Goal: Communication & Community: Answer question/provide support

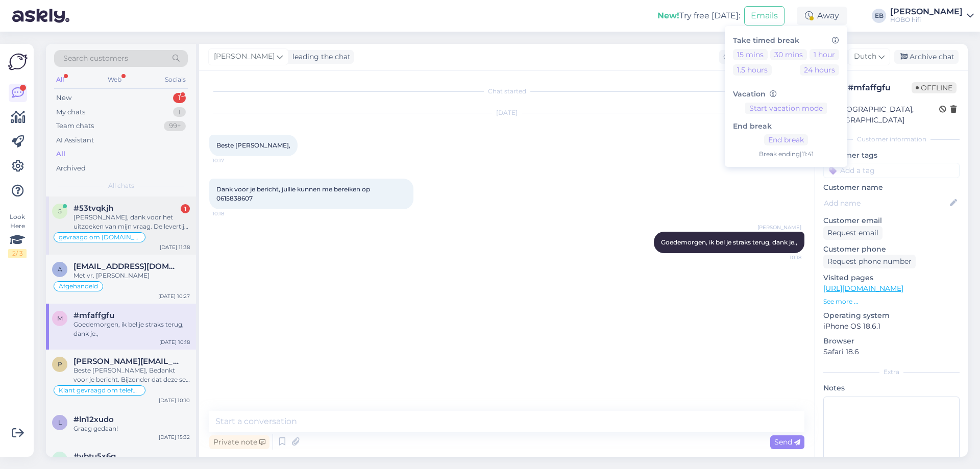
click at [154, 226] on div "[PERSON_NAME], dank voor het uitzoeken van mijn vraag. De levertijd is onbekend…" at bounding box center [132, 222] width 116 height 18
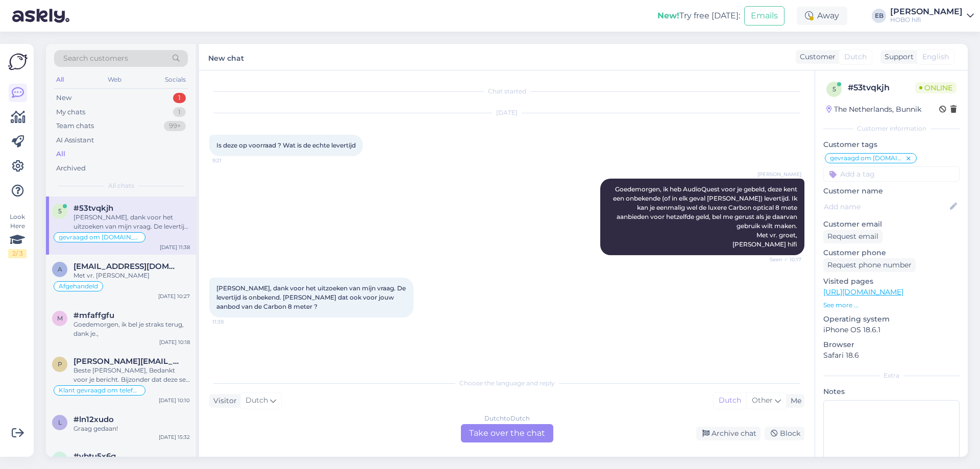
click at [507, 429] on div "Dutch to Dutch Take over the chat" at bounding box center [507, 433] width 92 height 18
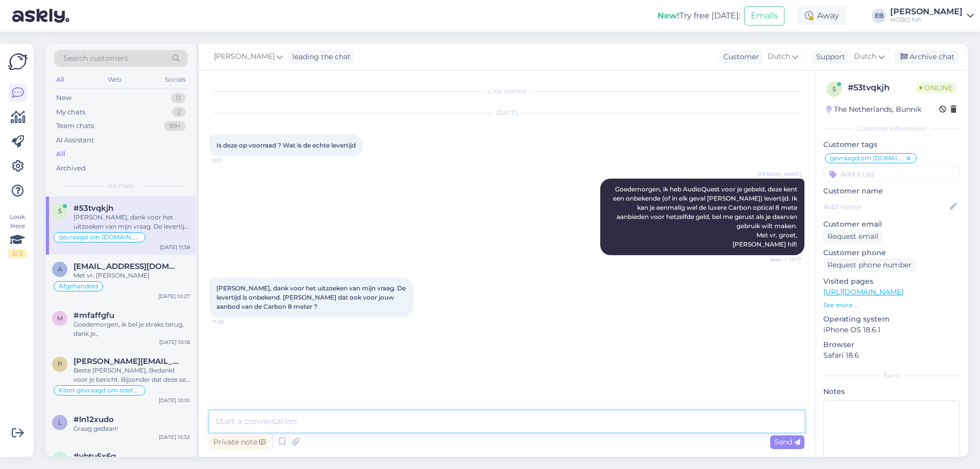
click at [347, 421] on textarea at bounding box center [506, 421] width 595 height 21
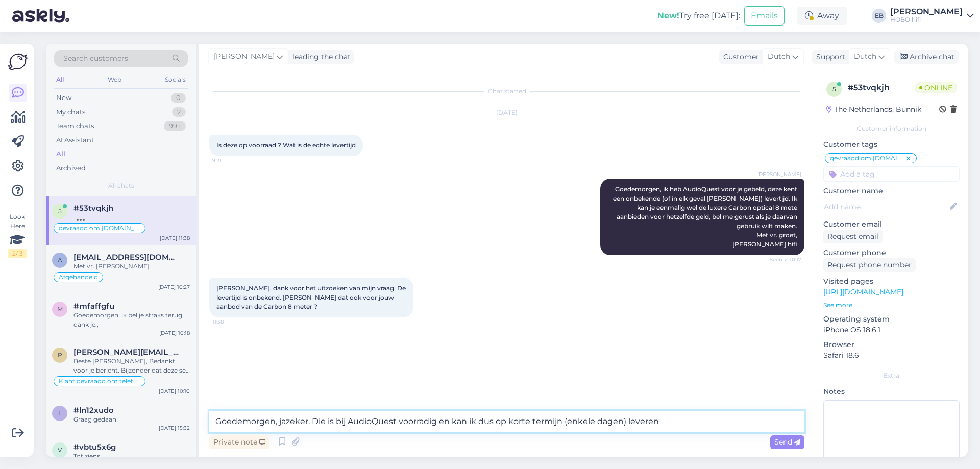
type textarea "Goedemorgen, jazeker. Die is bij AudioQuest voorradig en kan ik dus op korte te…"
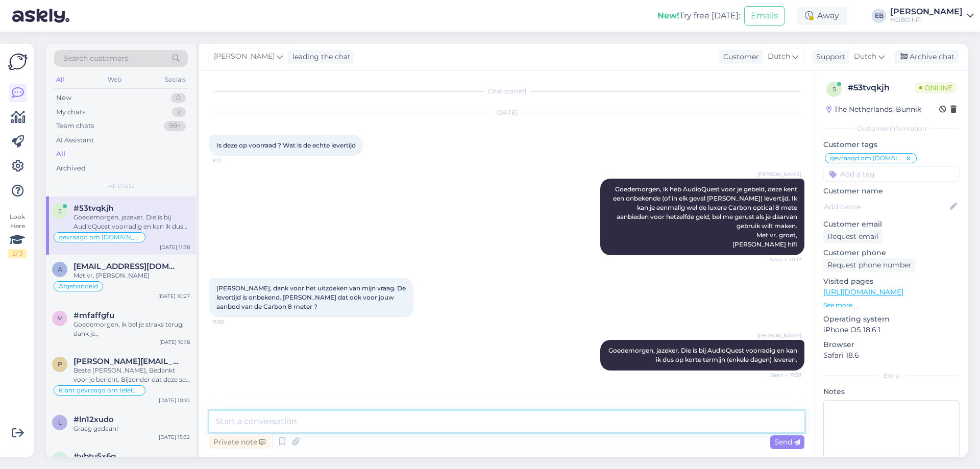
scroll to position [42, 0]
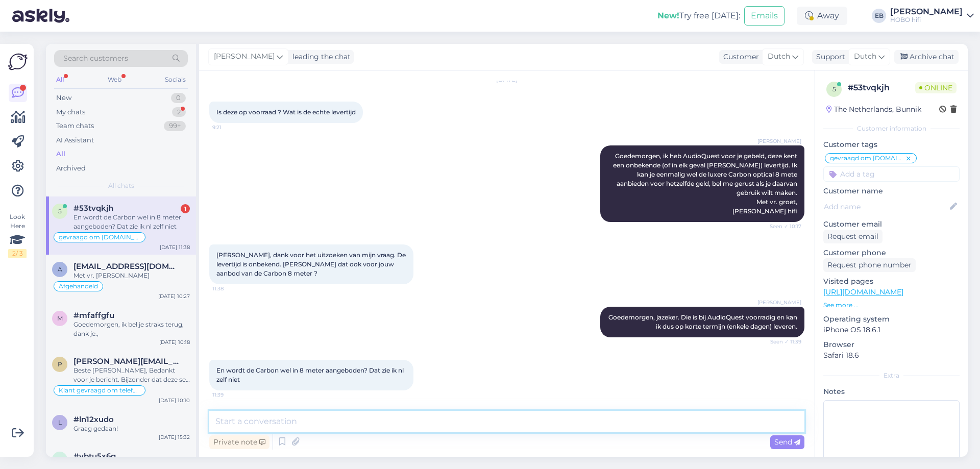
click at [372, 421] on textarea at bounding box center [506, 421] width 595 height 21
type textarea "[PERSON_NAME], dat ook"
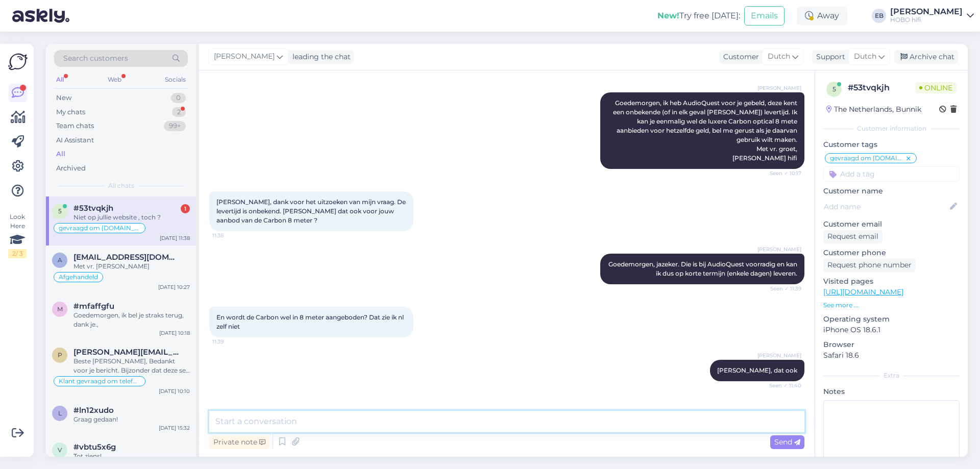
scroll to position [130, 0]
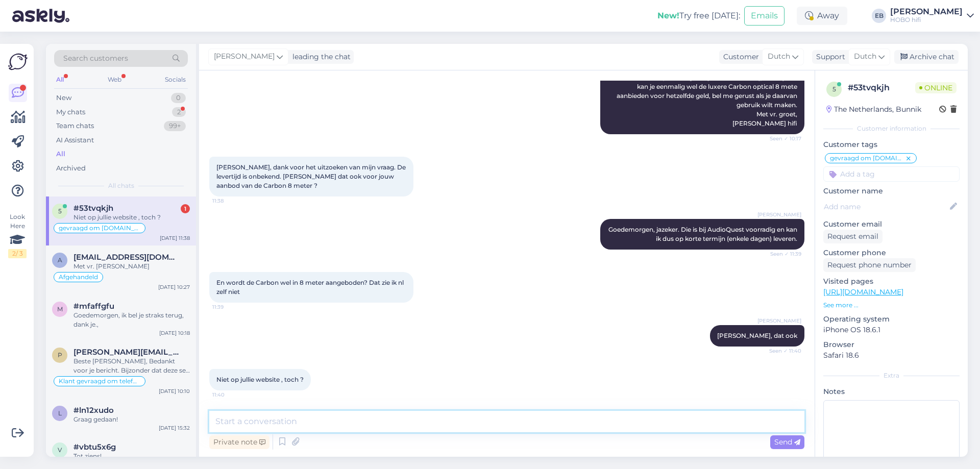
click at [344, 429] on textarea at bounding box center [506, 421] width 595 height 21
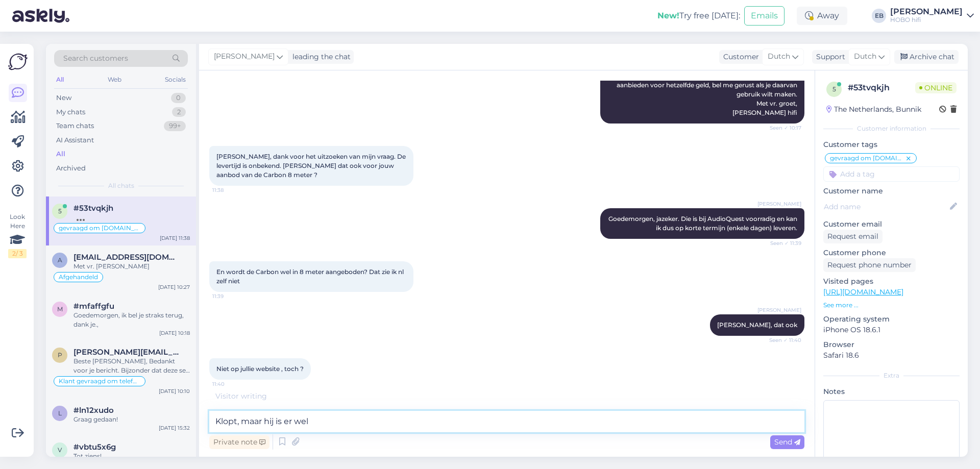
type textarea "Klopt, maar hij is er wel."
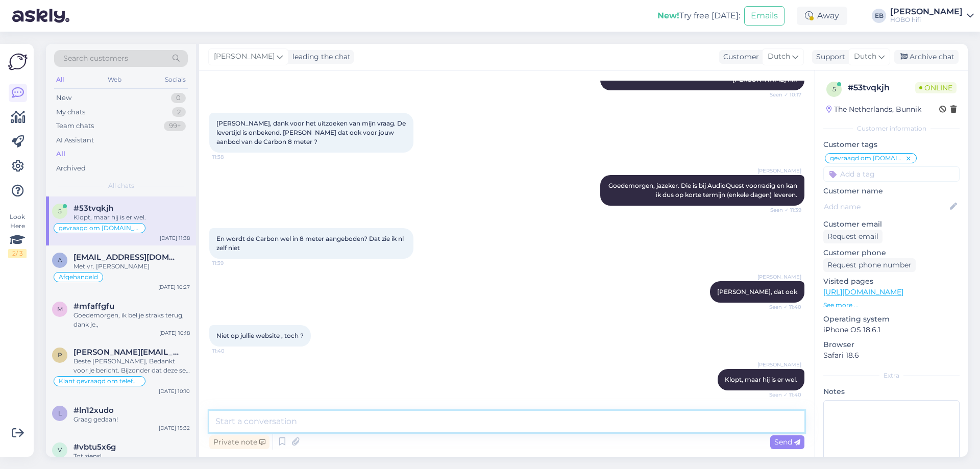
scroll to position [218, 0]
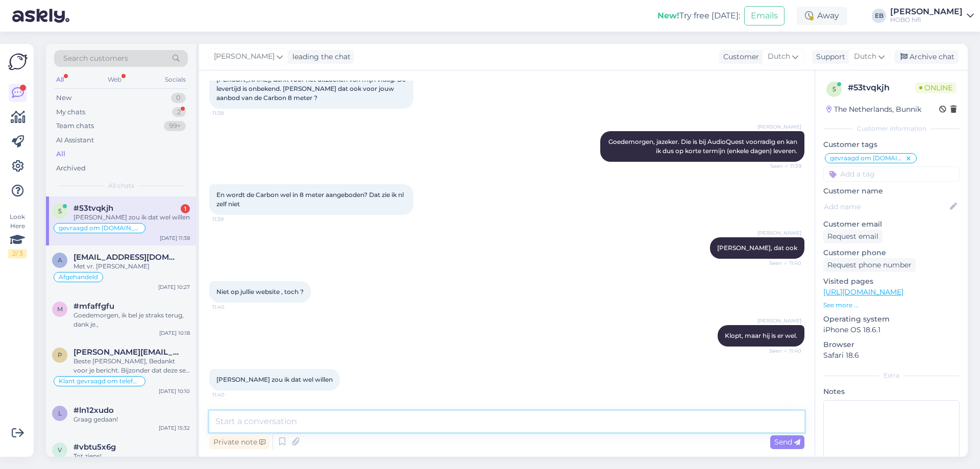
click at [344, 426] on textarea at bounding box center [506, 421] width 595 height 21
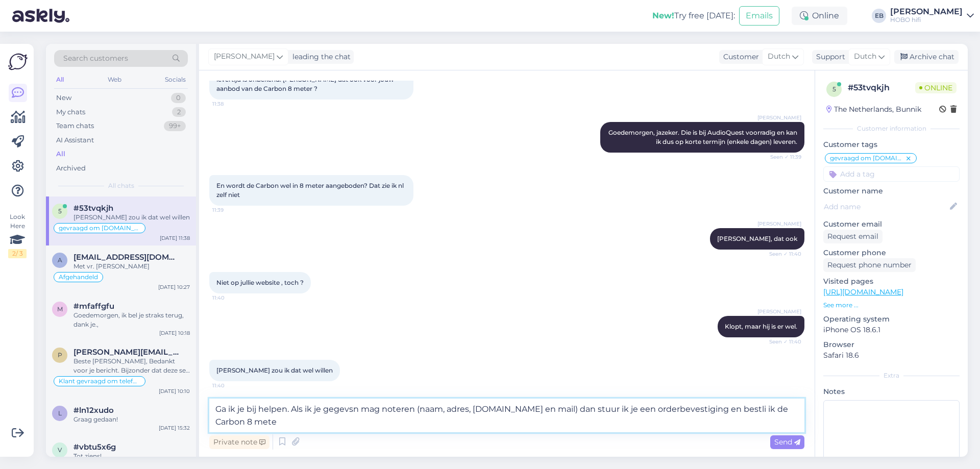
type textarea "Ga ik je bij helpen. Als ik je gegevsn mag noteren (naam, adres, [DOMAIN_NAME] …"
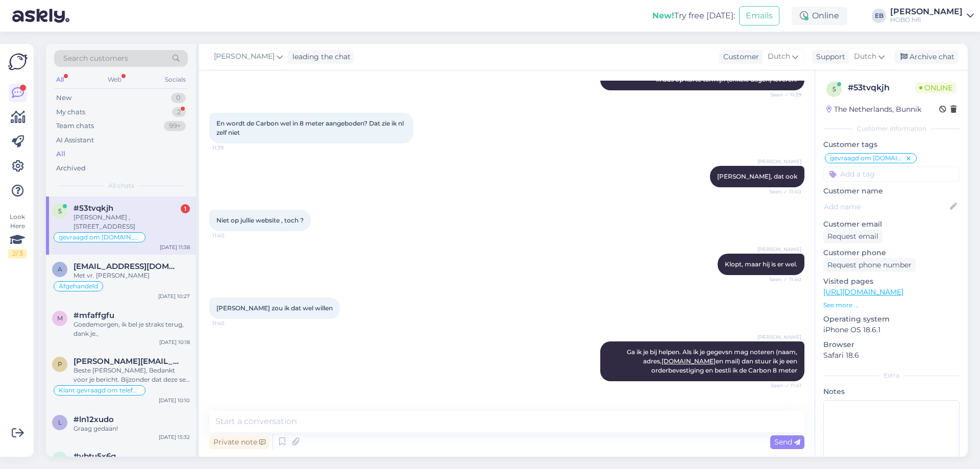
scroll to position [324, 0]
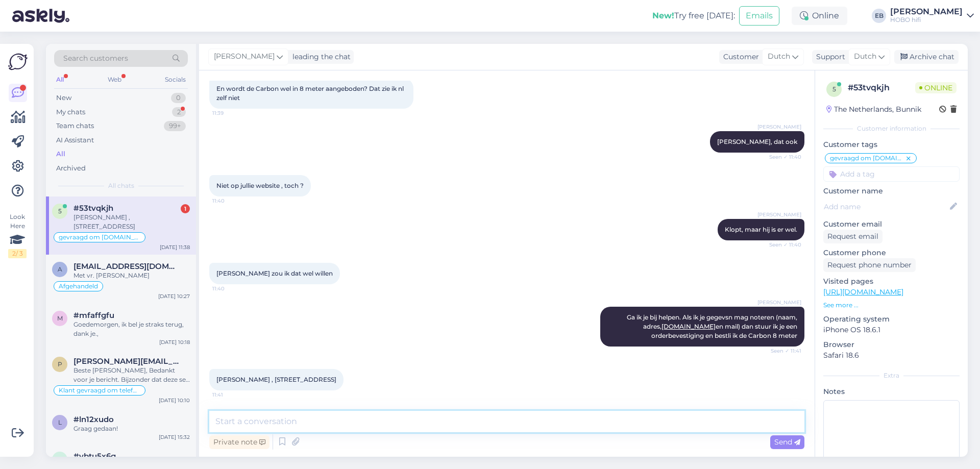
click at [291, 427] on textarea at bounding box center [506, 421] width 595 height 21
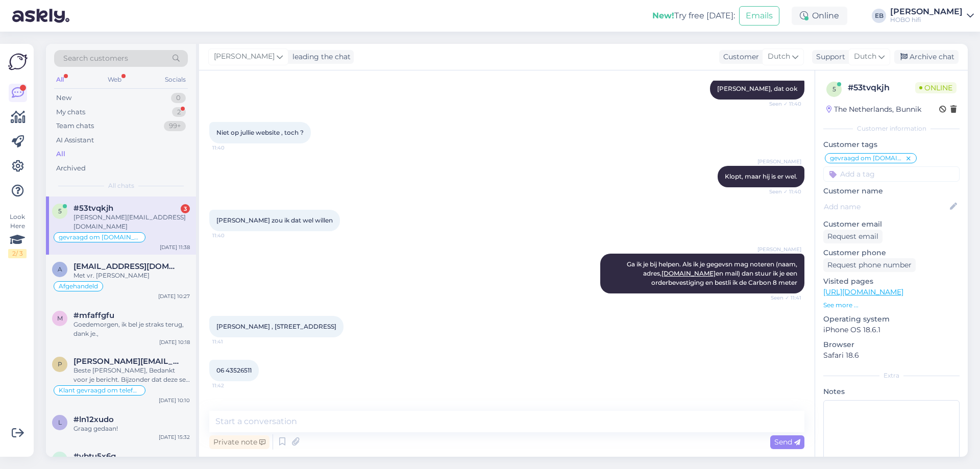
scroll to position [412, 0]
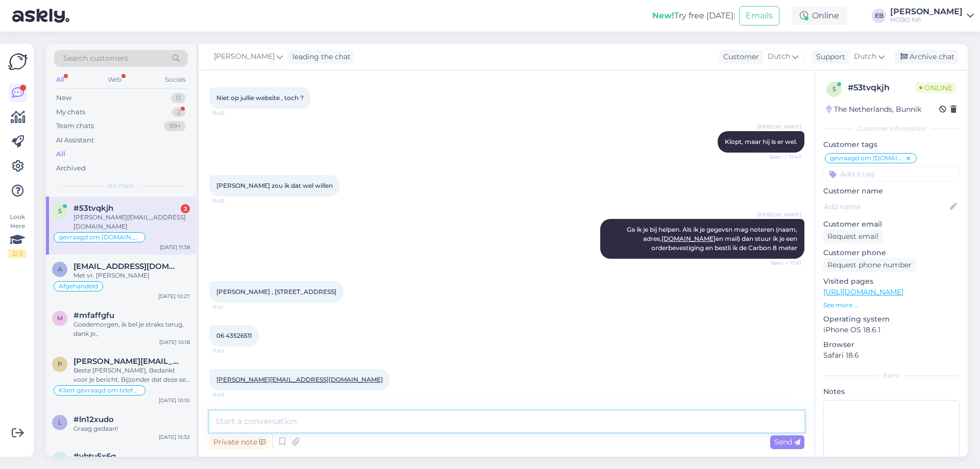
click at [297, 426] on textarea at bounding box center [506, 421] width 595 height 21
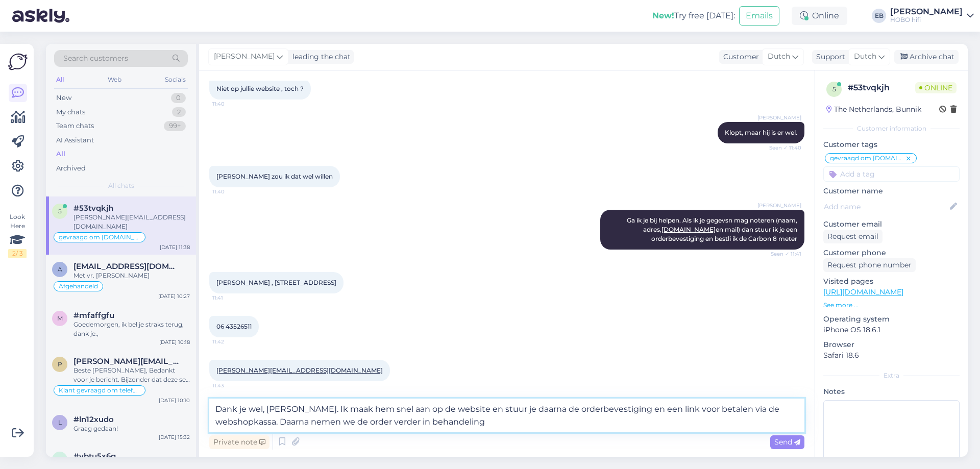
type textarea "Dank je wel, [PERSON_NAME]. Ik maak hem snel aan op de website en stuur je daar…"
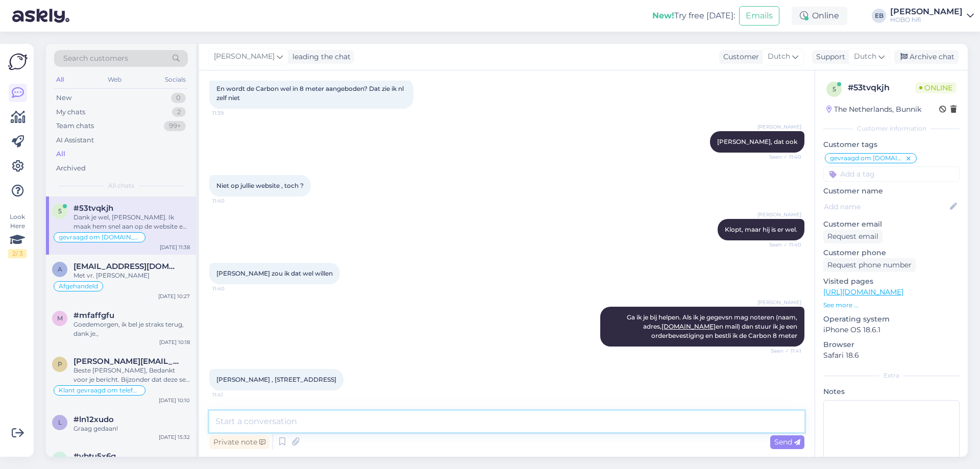
scroll to position [483, 0]
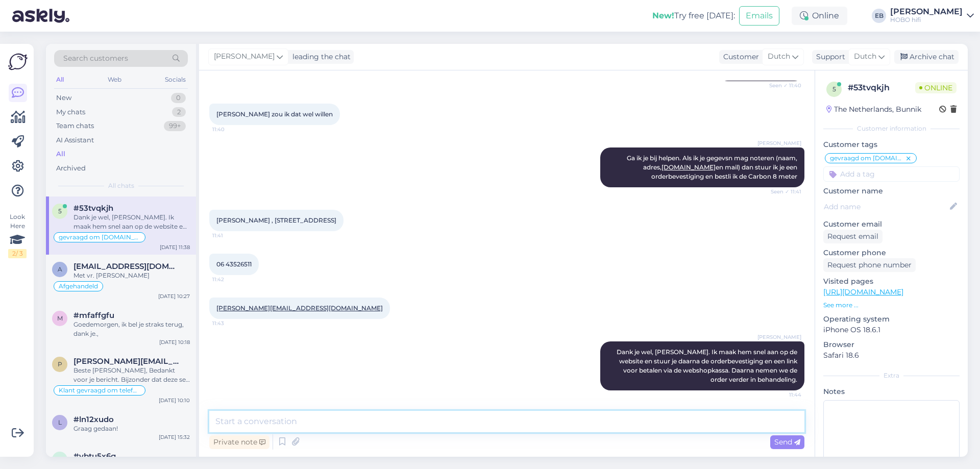
click at [344, 428] on textarea at bounding box center [506, 421] width 595 height 21
click at [263, 420] on textarea at bounding box center [506, 421] width 595 height 21
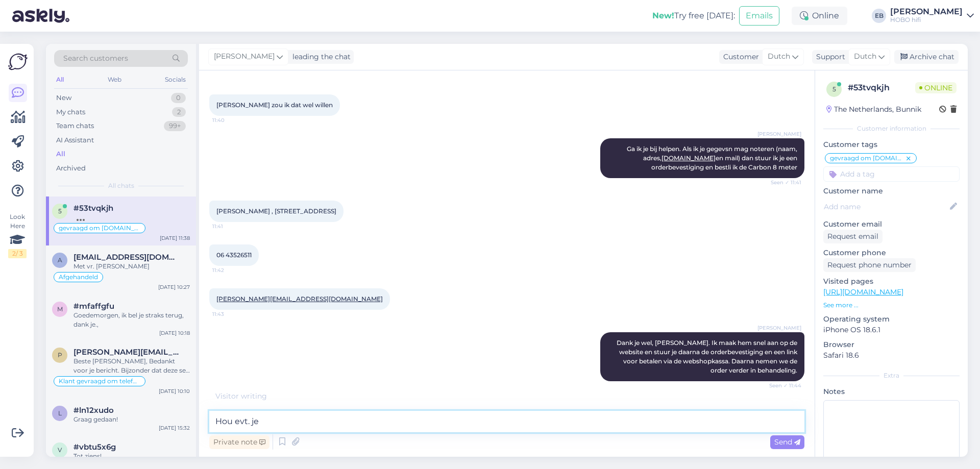
scroll to position [527, 0]
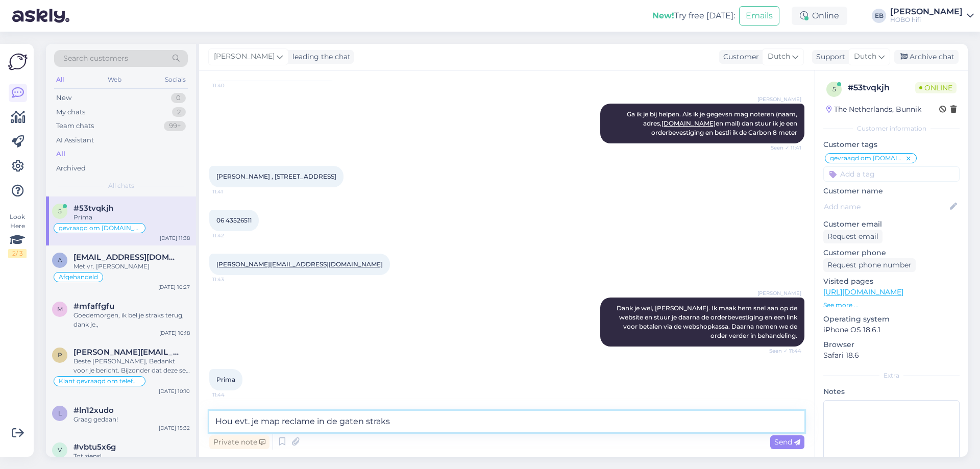
type textarea "Hou evt. je map reclame in de gaten straks."
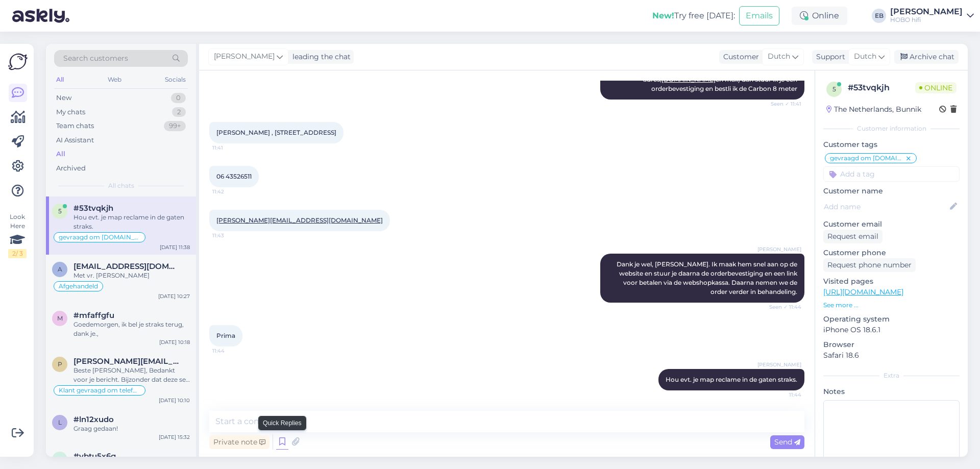
click at [278, 442] on icon at bounding box center [282, 441] width 12 height 15
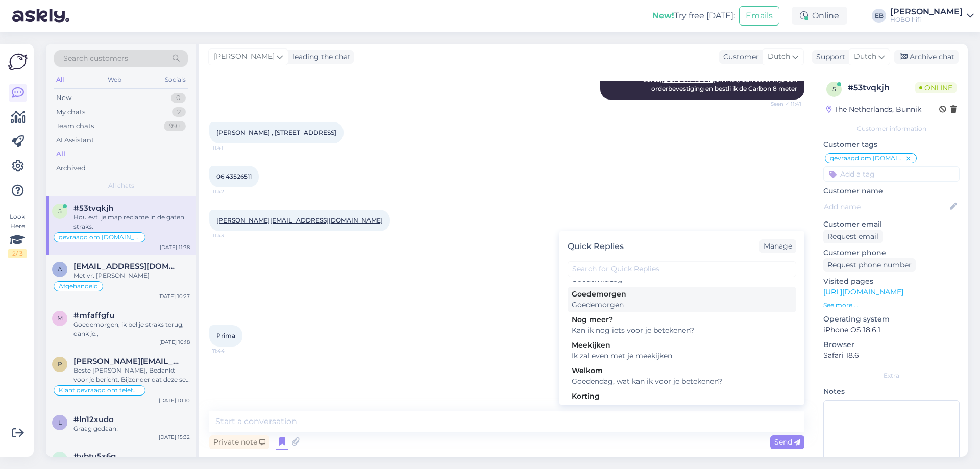
scroll to position [153, 0]
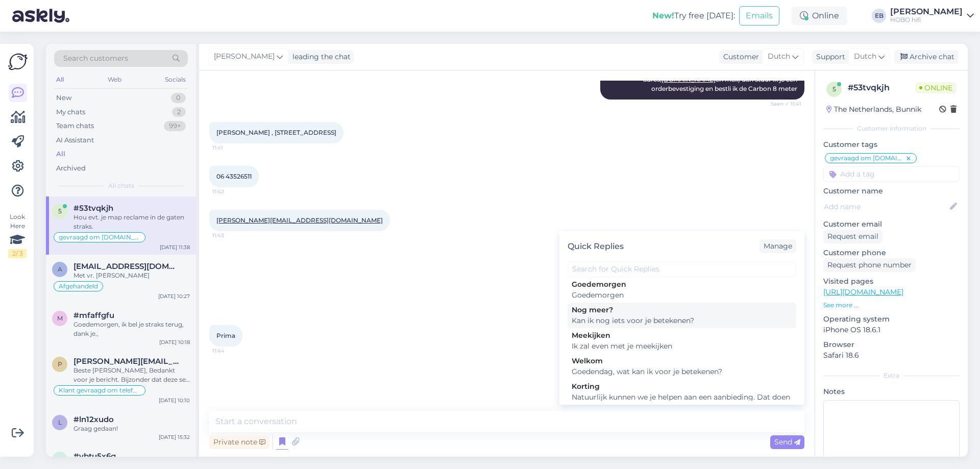
click at [601, 326] on div "Kan ik nog iets voor je betekenen?" at bounding box center [682, 320] width 221 height 11
type textarea "Kan ik nog iets voor je betekenen?"
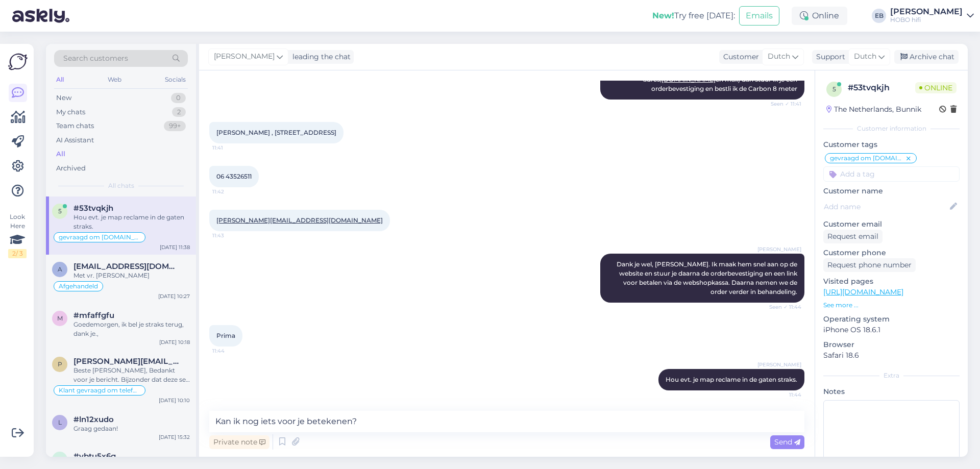
click at [792, 438] on span "Send" at bounding box center [787, 441] width 26 height 9
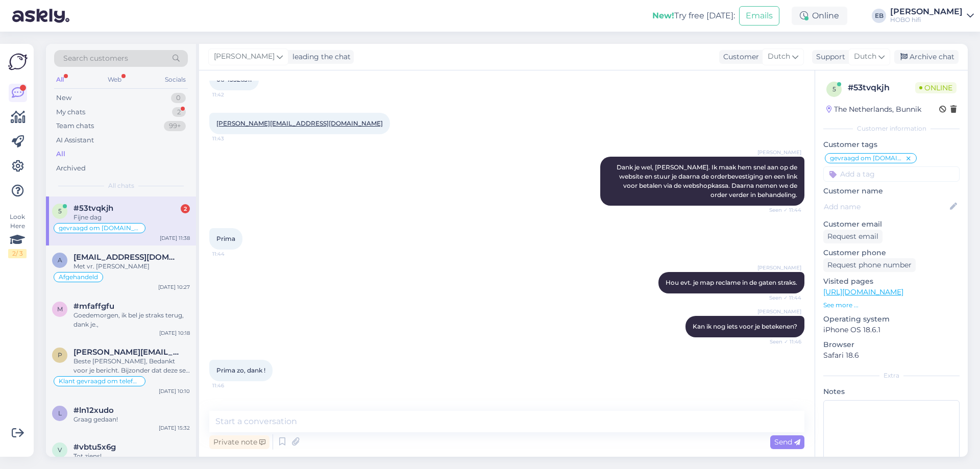
scroll to position [703, 0]
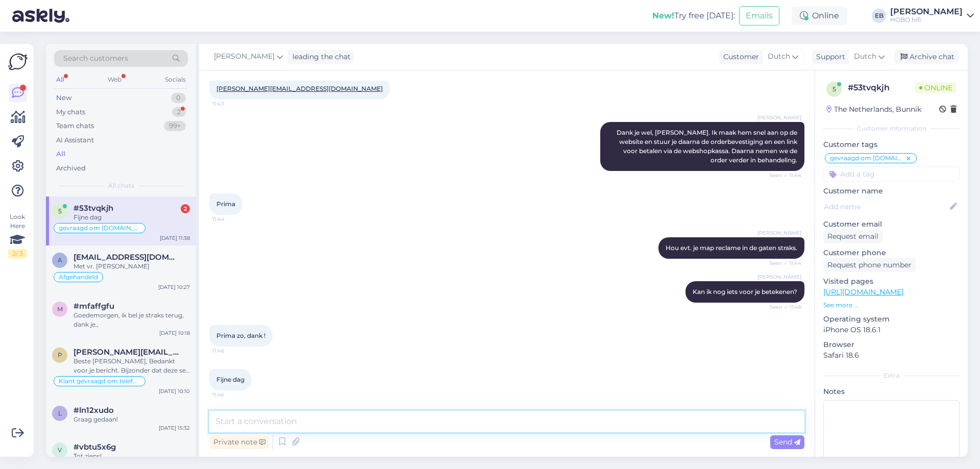
click at [325, 426] on textarea at bounding box center [506, 421] width 595 height 21
type textarea "Graag gedaan en insgelijks!"
click at [772, 446] on div "Send" at bounding box center [787, 442] width 34 height 14
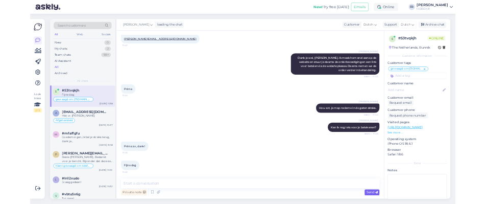
scroll to position [747, 0]
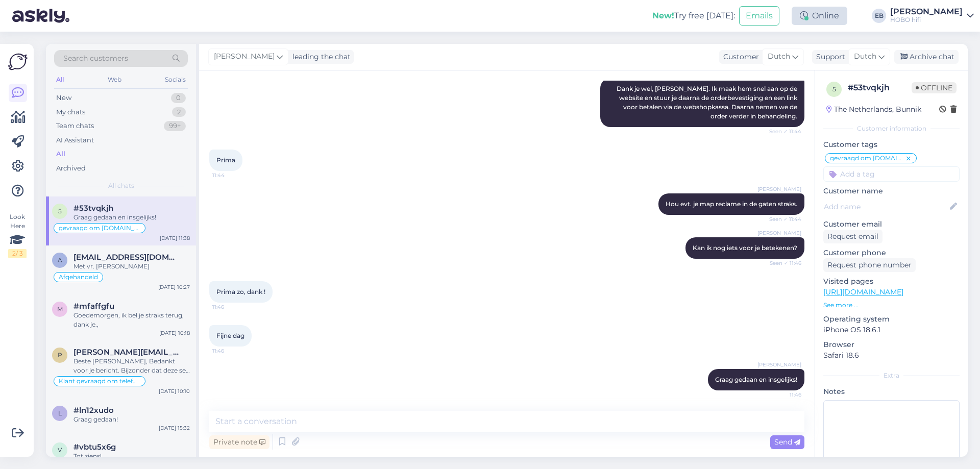
click at [830, 13] on div "Online" at bounding box center [820, 16] width 56 height 18
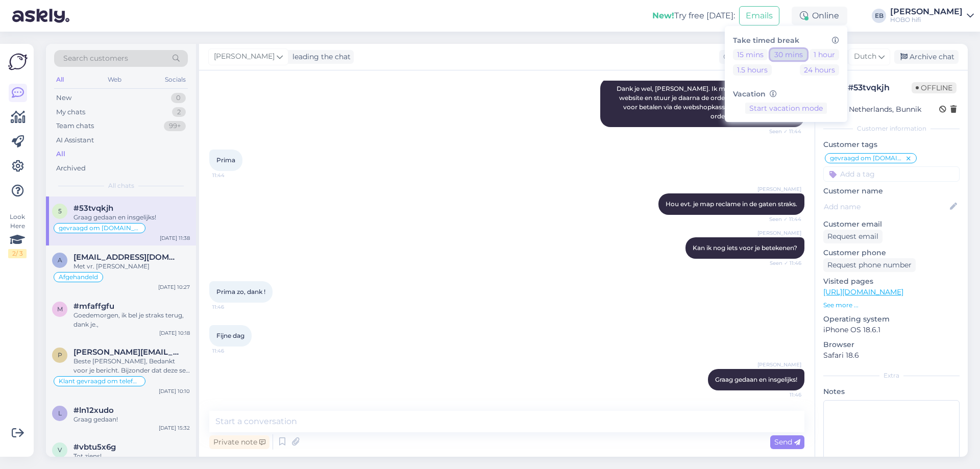
click at [807, 54] on button "30 mins" at bounding box center [788, 54] width 37 height 11
click at [341, 333] on div "Fijne dag 11:46" at bounding box center [506, 336] width 595 height 44
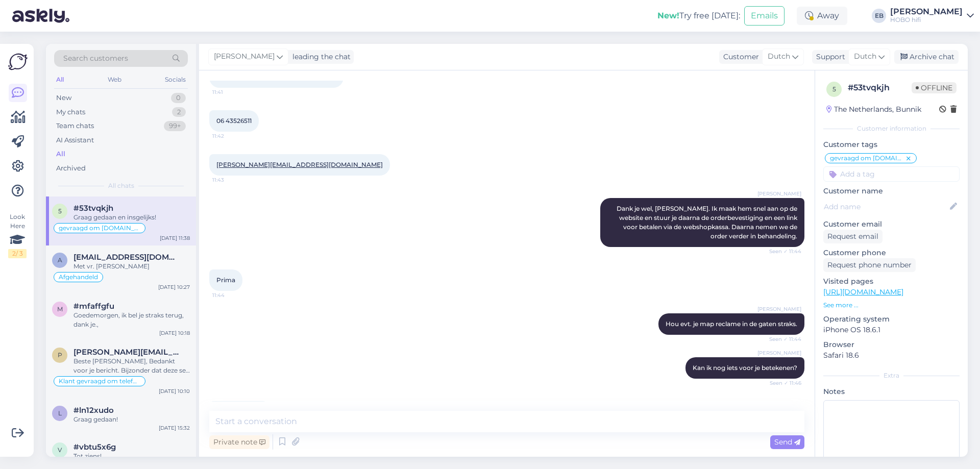
scroll to position [441, 0]
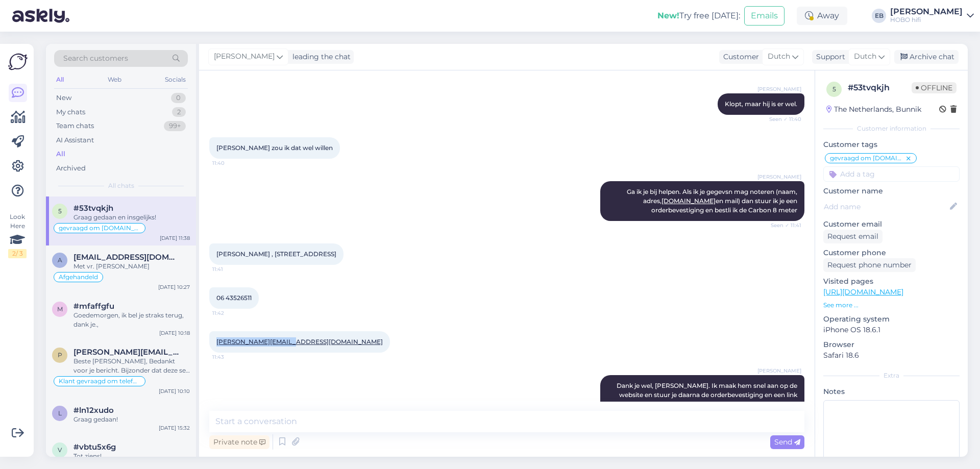
drag, startPoint x: 286, startPoint y: 350, endPoint x: 215, endPoint y: 352, distance: 70.5
click at [215, 352] on div "[PERSON_NAME][EMAIL_ADDRESS][DOMAIN_NAME] 11:43" at bounding box center [299, 341] width 181 height 21
copy link "[PERSON_NAME][EMAIL_ADDRESS][DOMAIN_NAME]"
drag, startPoint x: 304, startPoint y: 264, endPoint x: 265, endPoint y: 269, distance: 38.6
click at [265, 265] on div "[PERSON_NAME] , [STREET_ADDRESS] 11:41" at bounding box center [276, 253] width 134 height 21
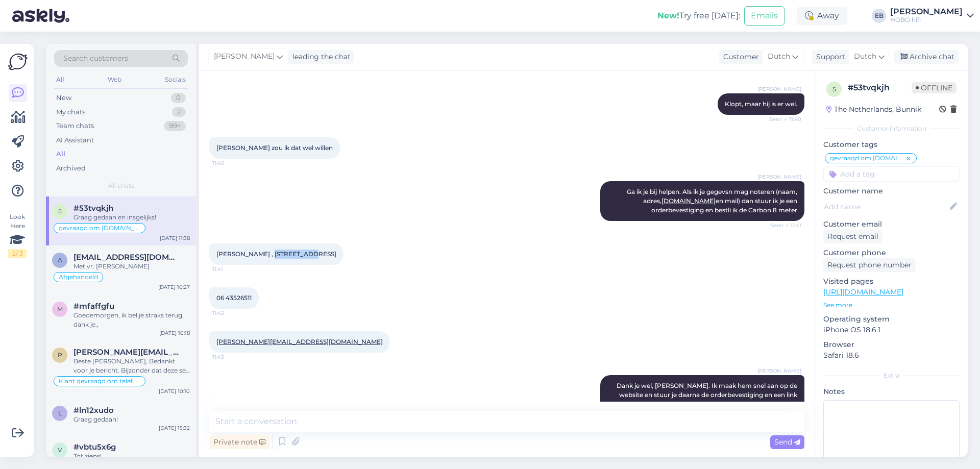
copy span "Barbeellaan"
drag, startPoint x: 254, startPoint y: 307, endPoint x: 216, endPoint y: 311, distance: 37.9
click at [216, 309] on div "06 43526511 11:42" at bounding box center [234, 297] width 50 height 21
copy span "06 43526511"
click at [531, 126] on div "[PERSON_NAME], maar hij is er wel. Seen ✓ 11:40" at bounding box center [506, 104] width 595 height 44
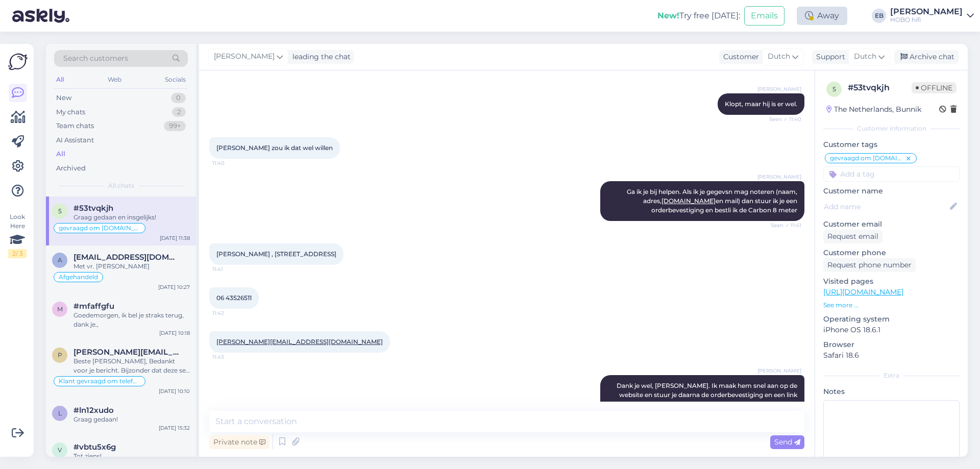
click at [826, 14] on div "Away" at bounding box center [822, 16] width 51 height 18
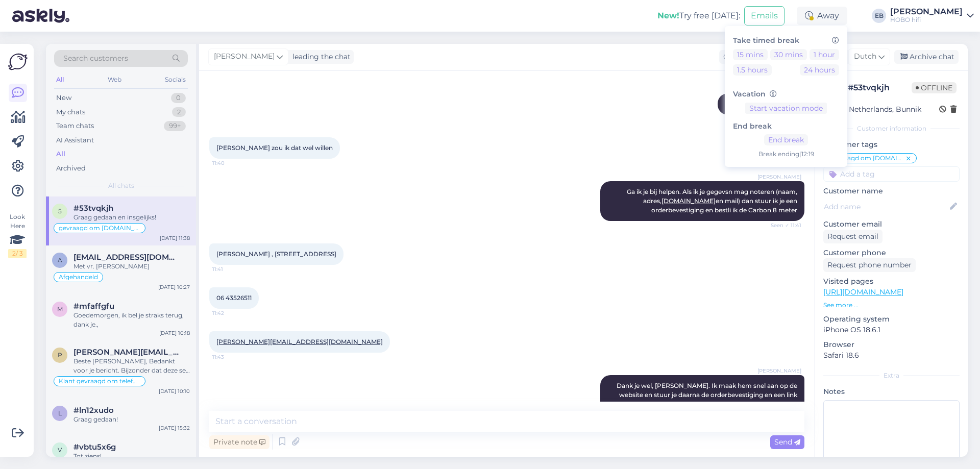
click at [804, 130] on h6 "End break" at bounding box center [786, 126] width 106 height 9
click at [805, 137] on button "End break" at bounding box center [786, 139] width 44 height 11
click at [530, 170] on div "[PERSON_NAME] zou ik dat wel willen 11:40" at bounding box center [506, 148] width 595 height 44
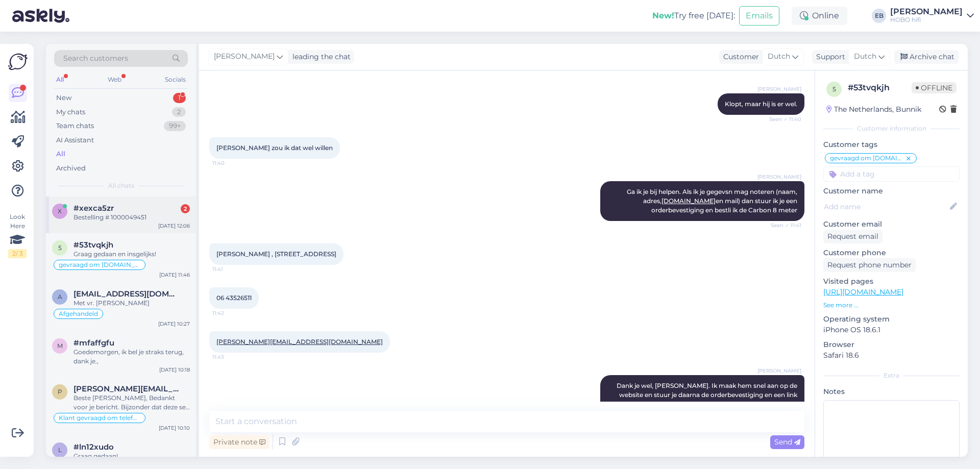
click at [145, 204] on div "#xexca5zr 2" at bounding box center [132, 208] width 116 height 9
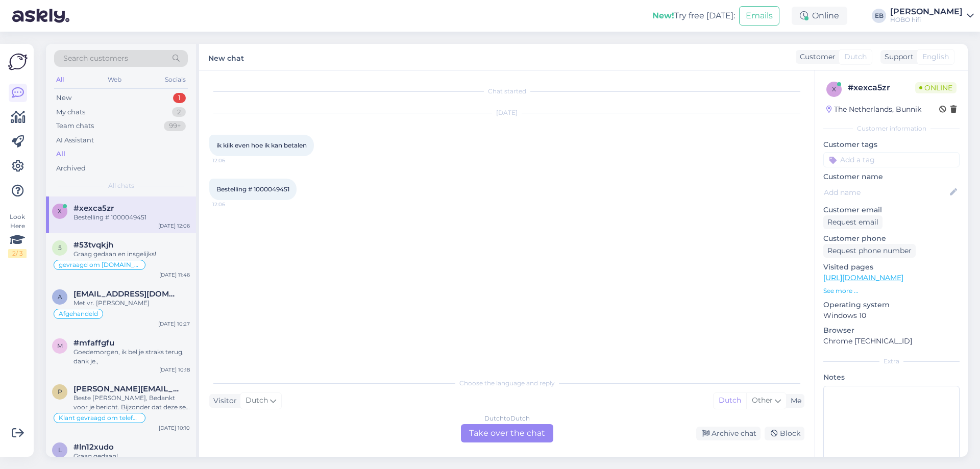
click at [527, 427] on div "Dutch to Dutch Take over the chat" at bounding box center [507, 433] width 92 height 18
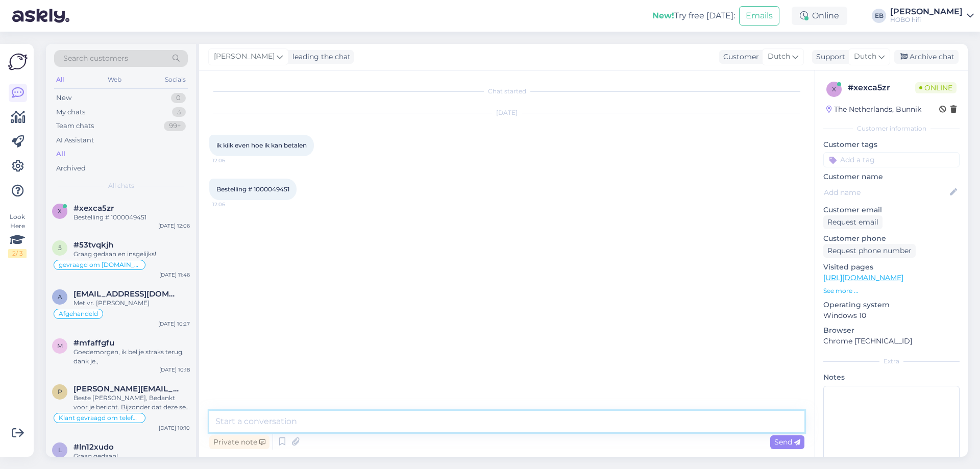
click at [462, 424] on textarea at bounding box center [506, 421] width 595 height 21
type textarea "[PERSON_NAME],"
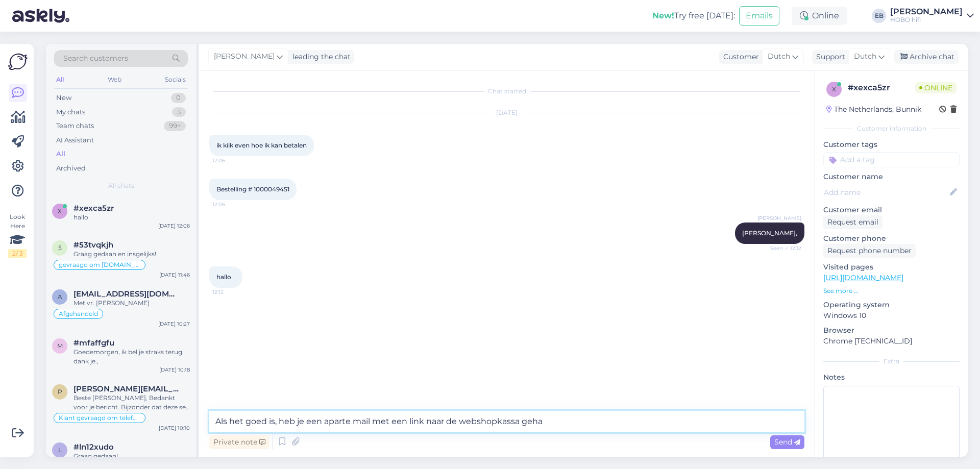
type textarea "Als het goed is, heb je een aparte mail met een link naar de webshopkassa gehad"
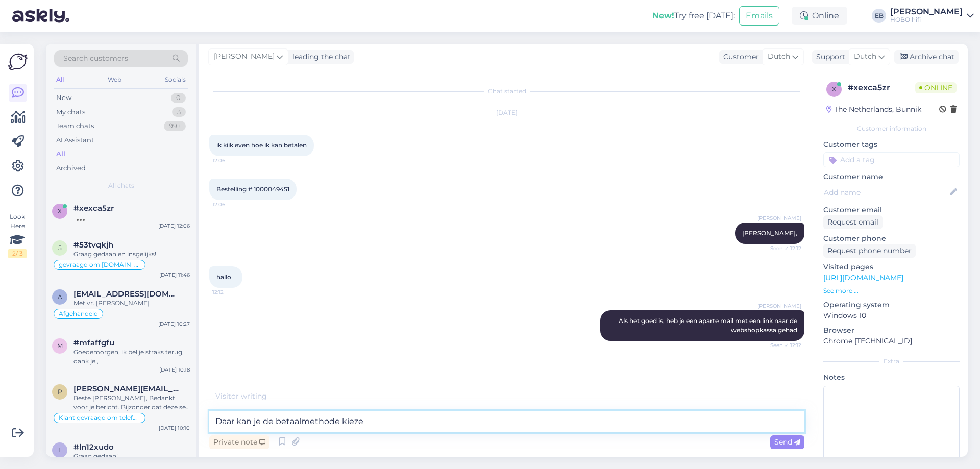
type textarea "Daar kan je de betaalmethode kiezen"
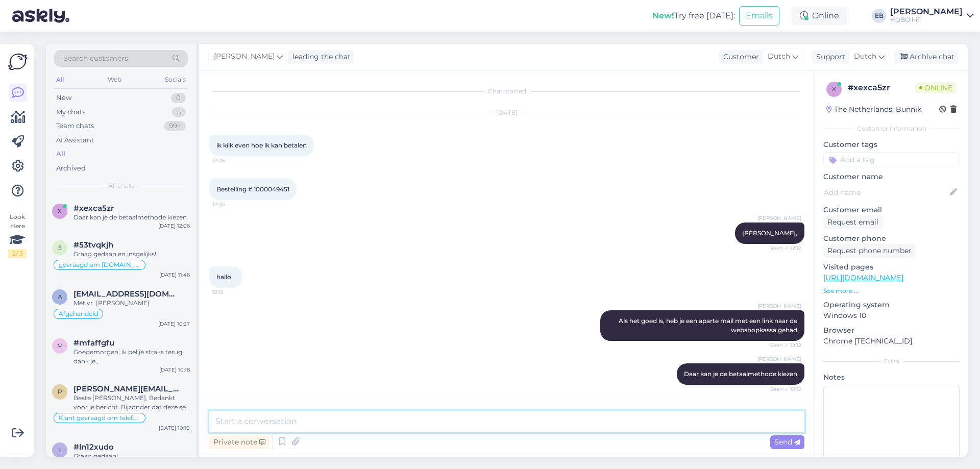
scroll to position [38, 0]
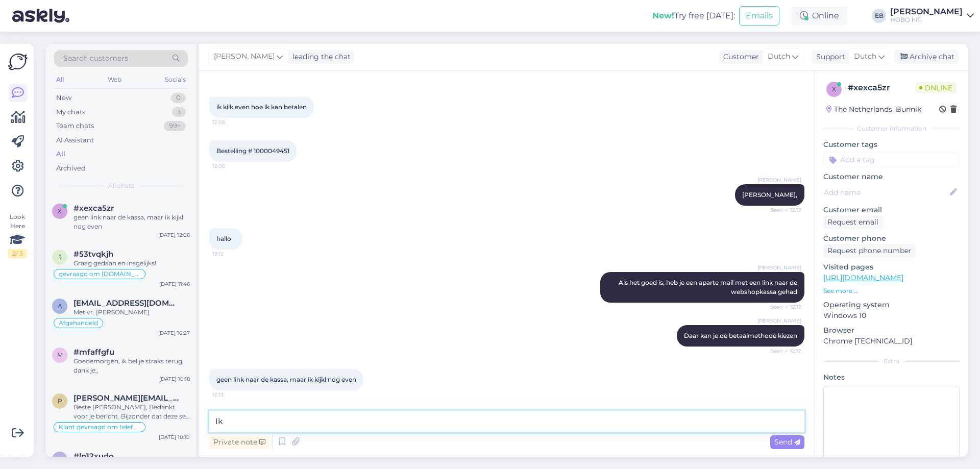
type textarea "I"
click at [265, 424] on textarea at bounding box center [506, 421] width 595 height 21
type textarea "Een ogenblik"
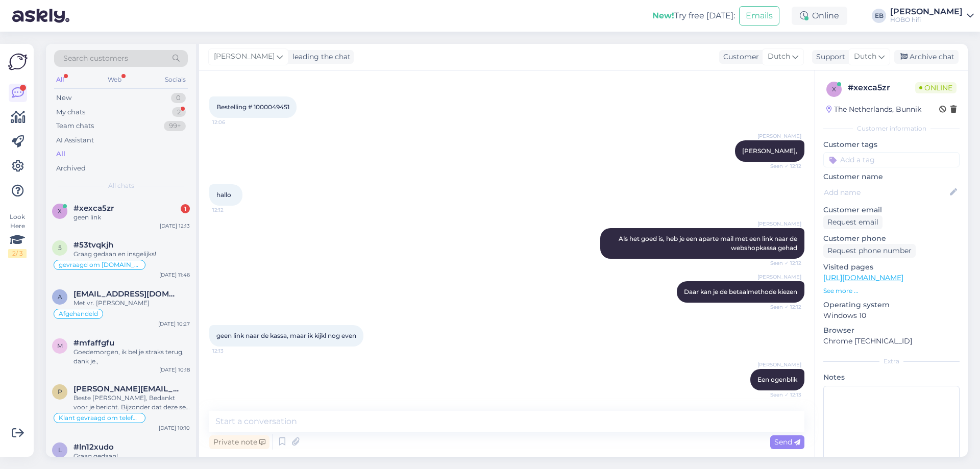
scroll to position [126, 0]
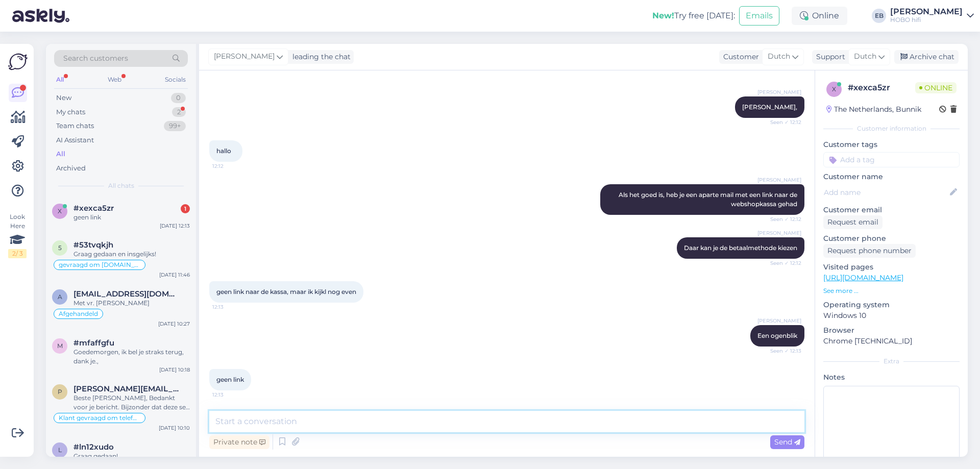
click at [271, 420] on textarea at bounding box center [506, 421] width 595 height 21
type textarea "[PERSON_NAME] je in je map 'junkmail' van casema kijken?"
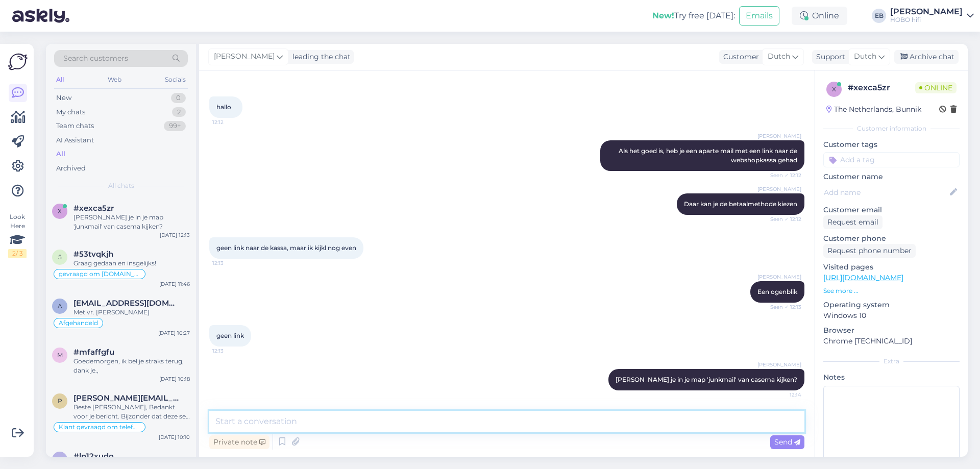
click at [256, 413] on textarea at bounding box center [506, 421] width 595 height 21
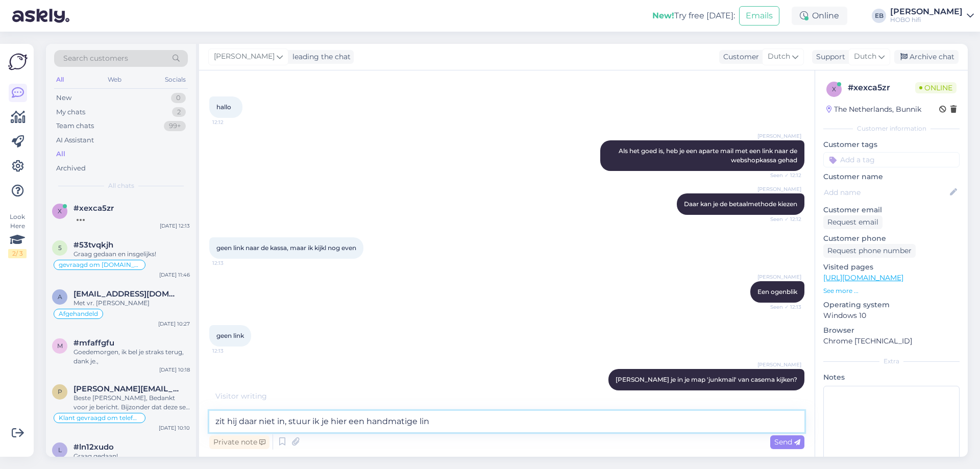
type textarea "zit hij daar niet in, stuur ik je hier een handmatige link"
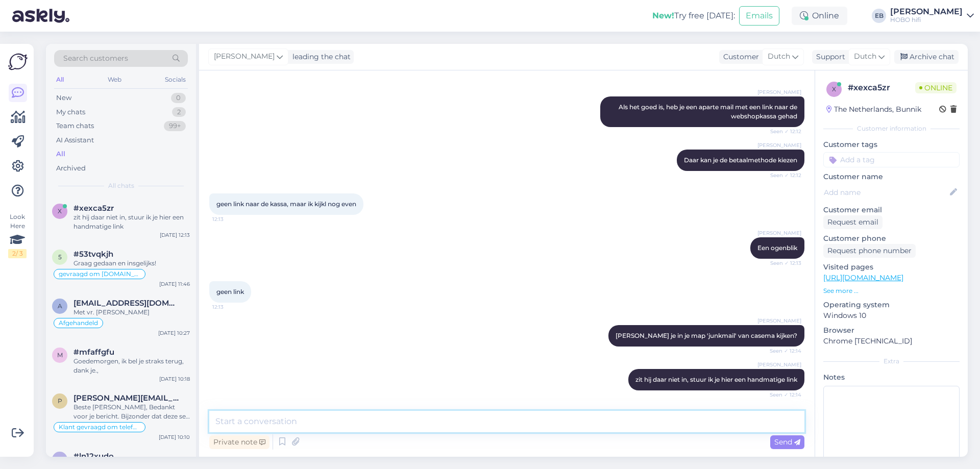
scroll to position [258, 0]
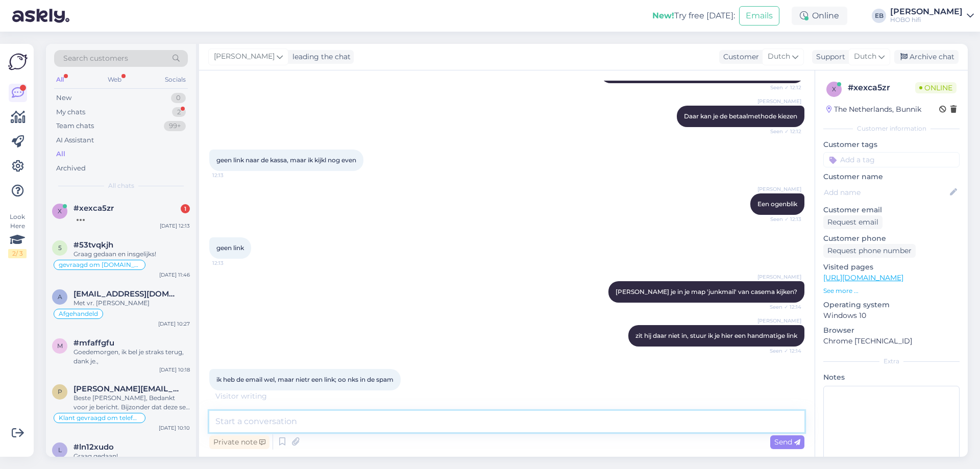
click at [259, 420] on textarea at bounding box center [506, 421] width 595 height 21
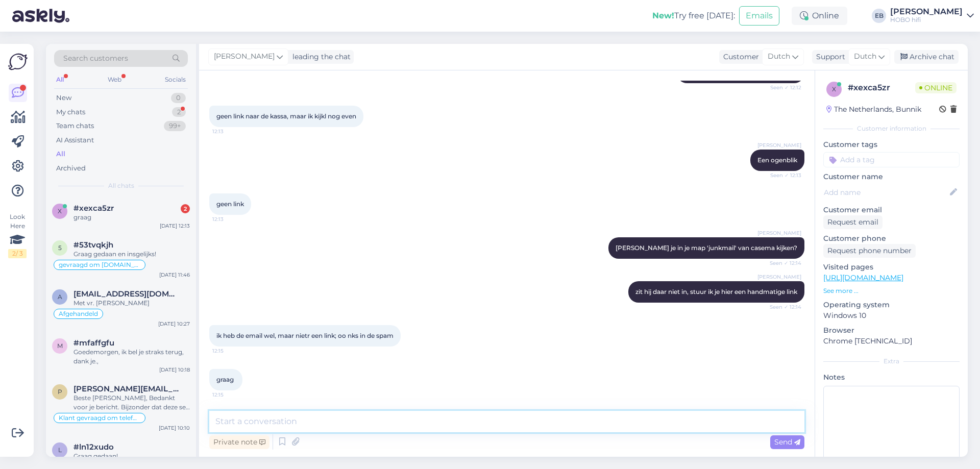
type textarea "1"
type textarea "Oké, nog een momentje"
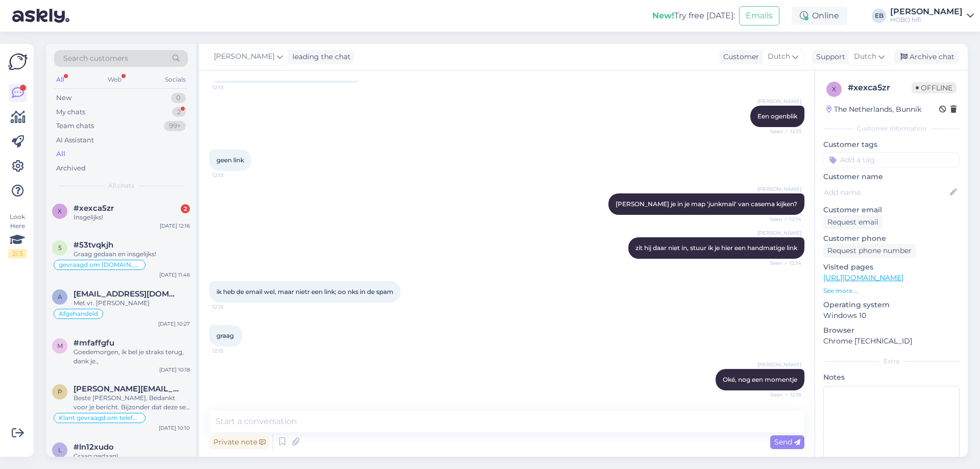
scroll to position [574, 0]
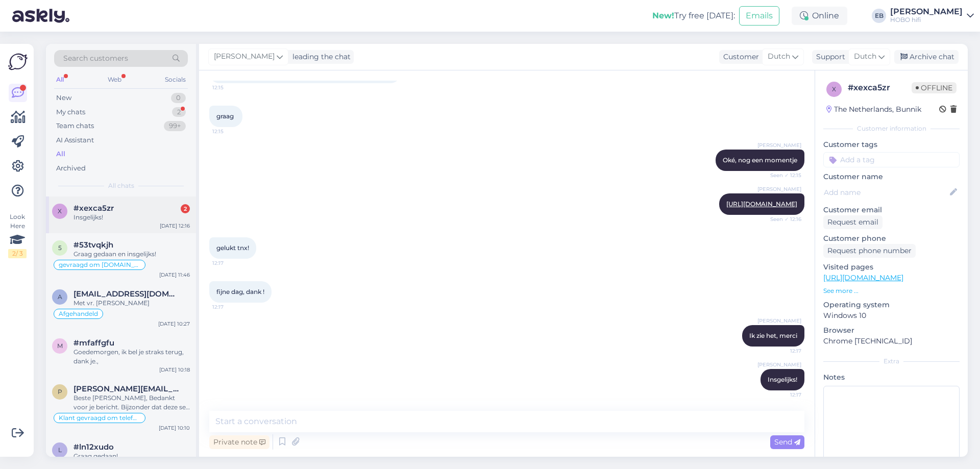
click at [161, 221] on div "Insgelijks!" at bounding box center [132, 217] width 116 height 9
click at [421, 265] on div "gelukt tnx! 12:17" at bounding box center [506, 248] width 595 height 44
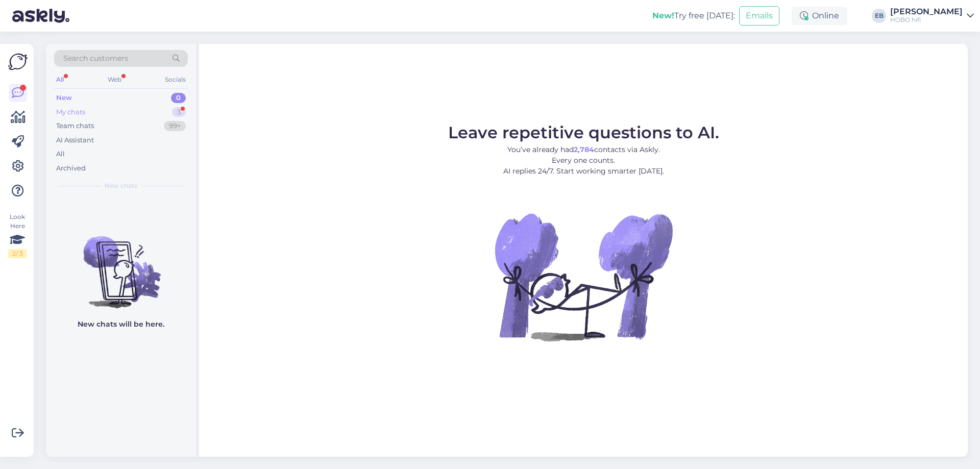
click at [120, 107] on div "My chats 3" at bounding box center [121, 112] width 134 height 14
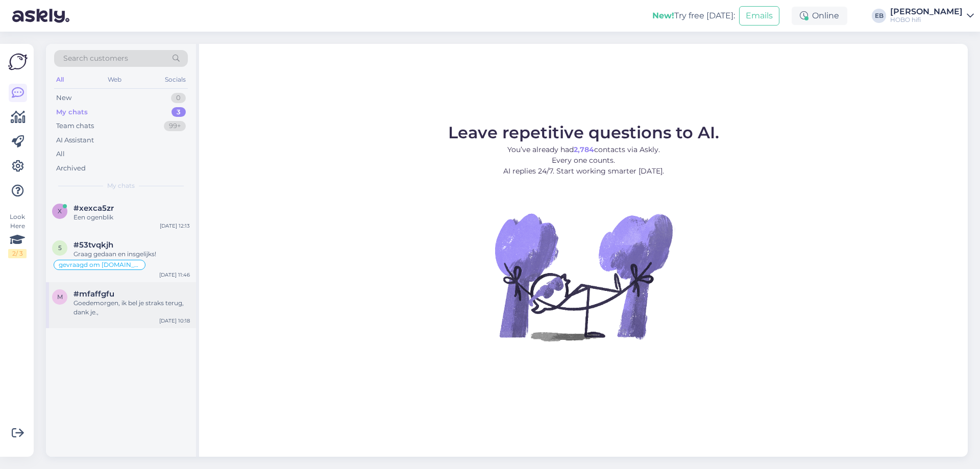
click at [133, 302] on div "Goedemorgen, ik bel je straks terug, dank je.," at bounding box center [132, 308] width 116 height 18
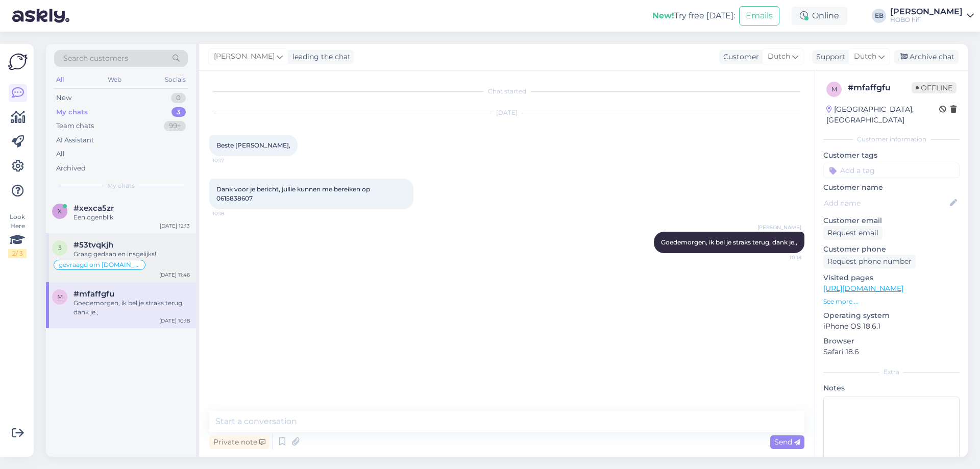
click at [127, 263] on div "gevraagd om [DOMAIN_NAME]." at bounding box center [121, 265] width 138 height 12
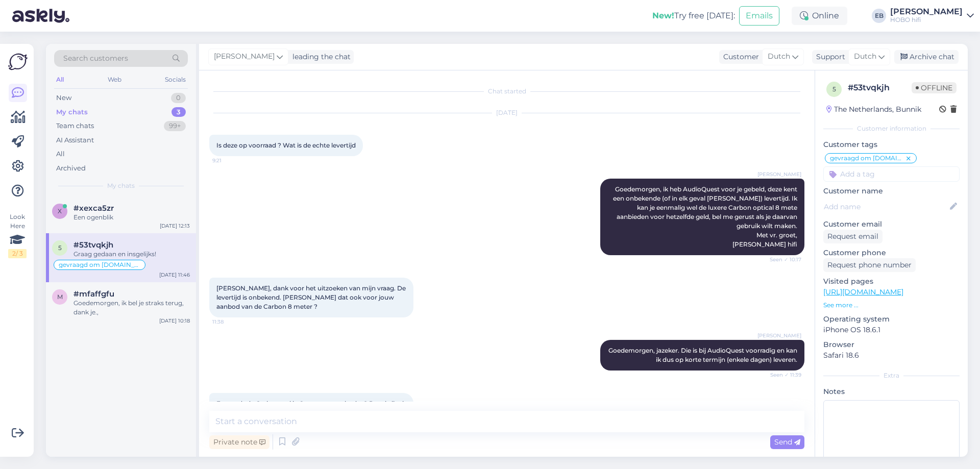
scroll to position [747, 0]
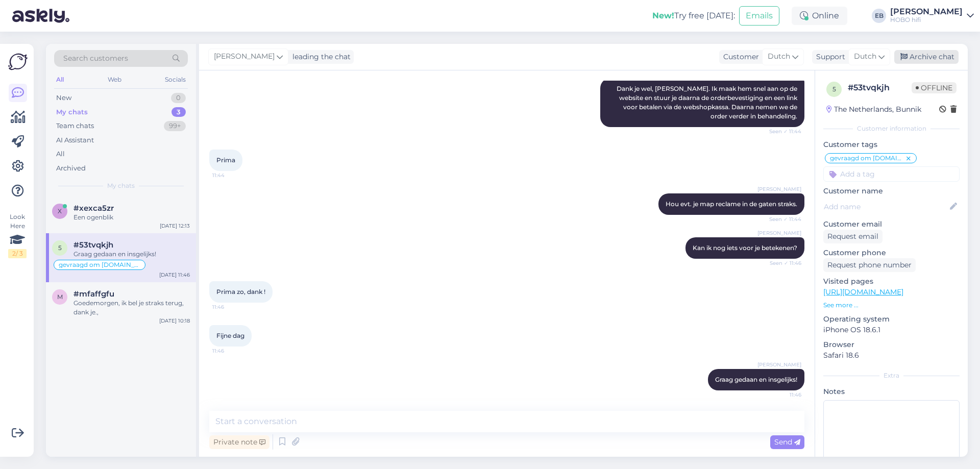
click at [923, 60] on div "Archive chat" at bounding box center [926, 57] width 64 height 14
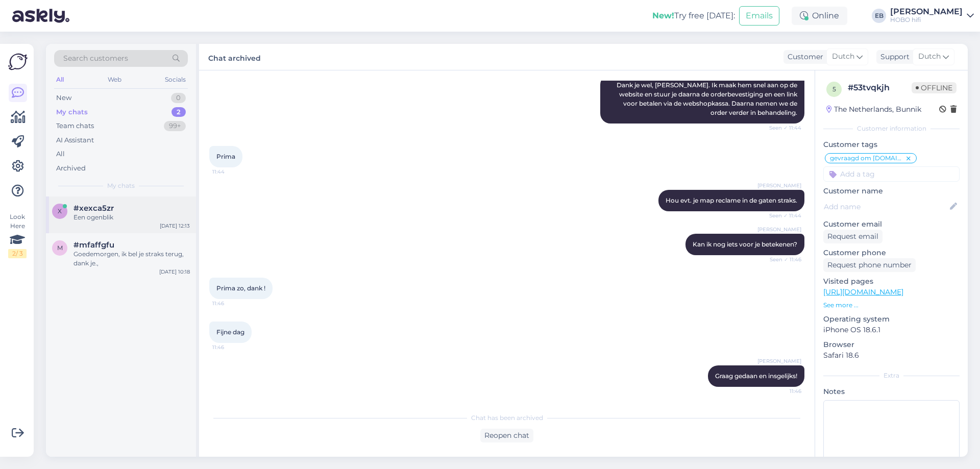
click at [130, 210] on div "#xexca5zr" at bounding box center [132, 208] width 116 height 9
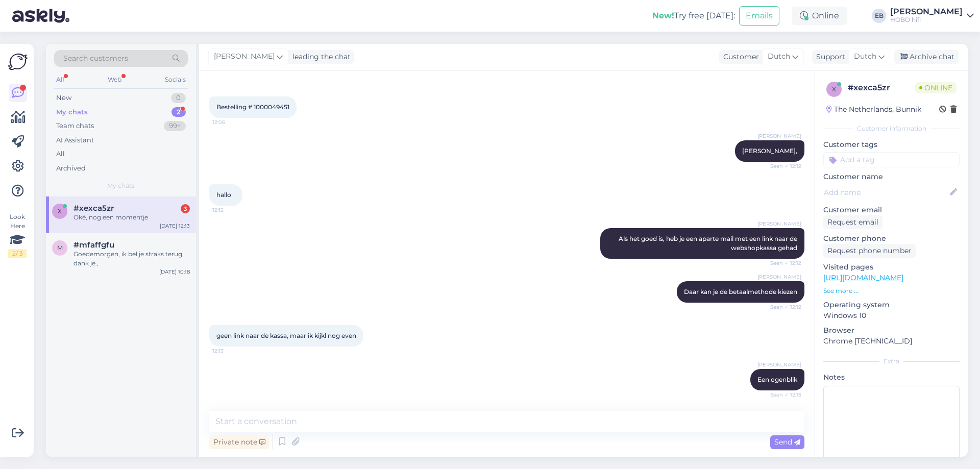
scroll to position [346, 0]
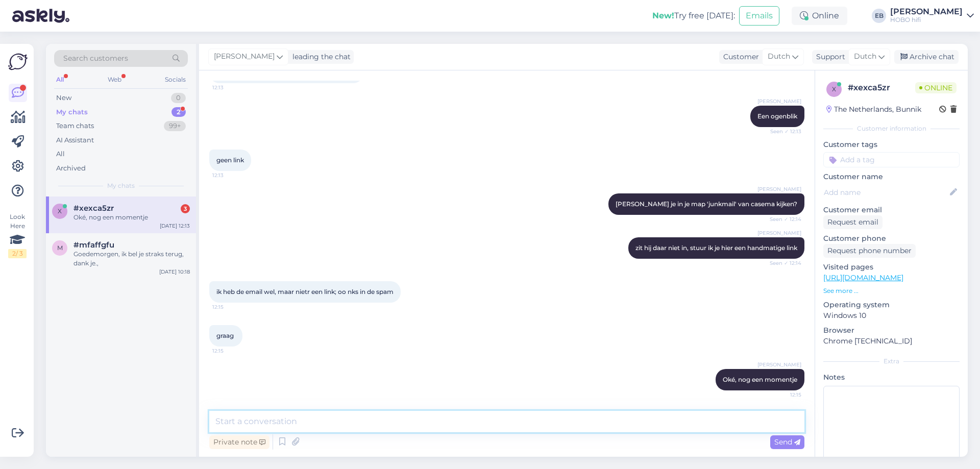
click at [287, 419] on textarea at bounding box center [506, 421] width 595 height 21
paste textarea "[URL][DOMAIN_NAME]"
type textarea "[URL][DOMAIN_NAME]"
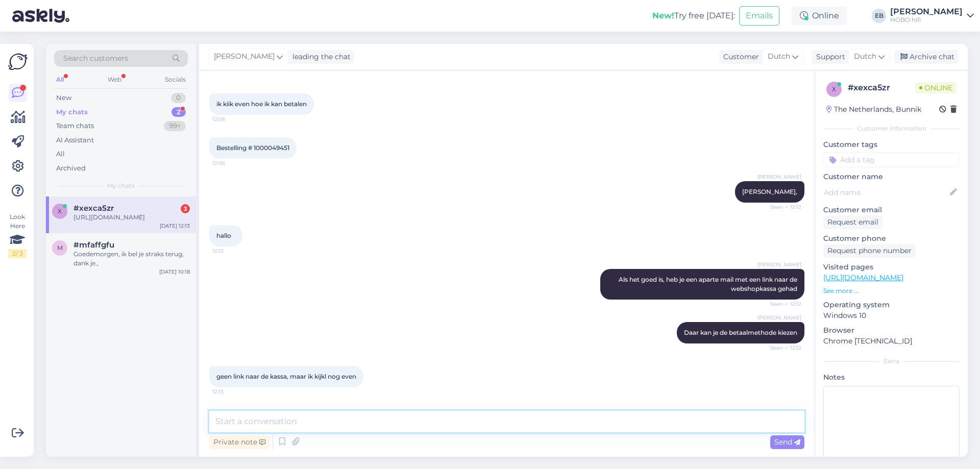
scroll to position [399, 0]
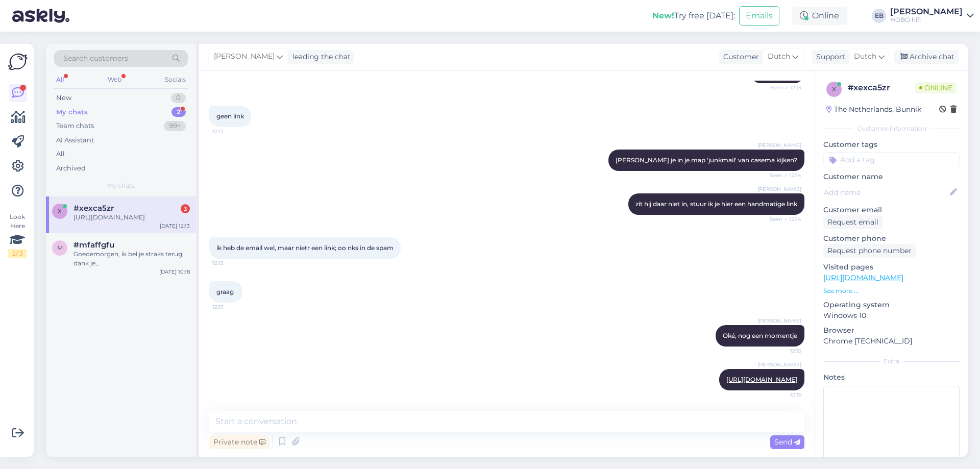
click at [151, 231] on div "x #xexca5zr 3 https://checkout.buckaroo.nl/html/?brq_paydirect_trx=5364AF37DA90…" at bounding box center [121, 215] width 150 height 37
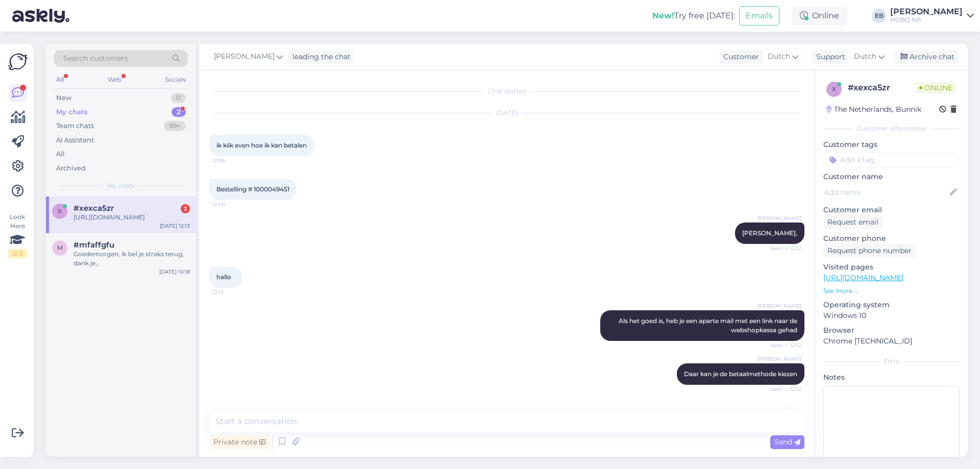
click at [566, 302] on div "Eric de Boer Als het goed is, heb je een aparte mail met een link naar de websh…" at bounding box center [506, 325] width 595 height 53
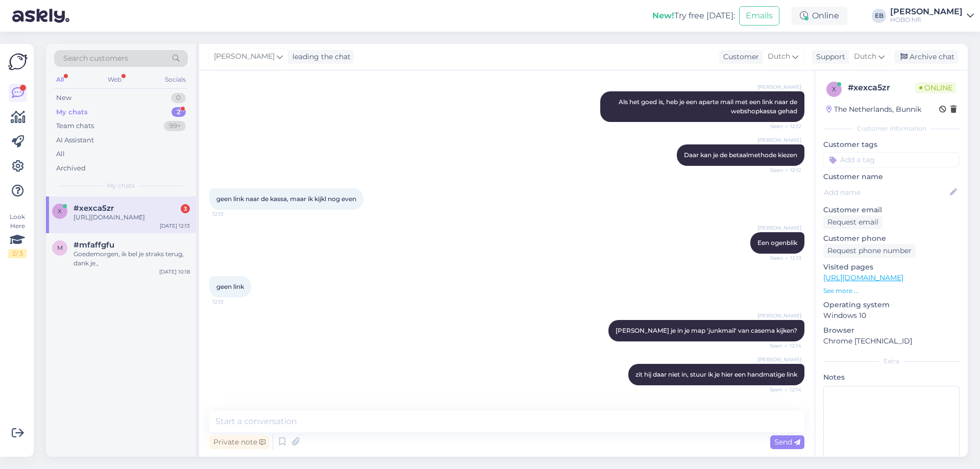
scroll to position [399, 0]
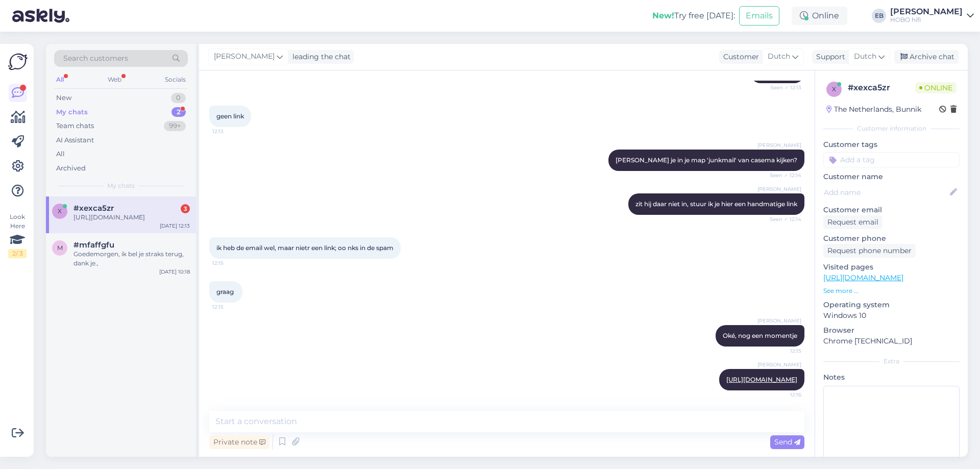
click at [396, 324] on div "Eric de Boer Oké, nog een momentje 12:15" at bounding box center [506, 336] width 595 height 44
click at [137, 263] on div "Goedemorgen, ik bel je straks terug, dank je.," at bounding box center [132, 259] width 116 height 18
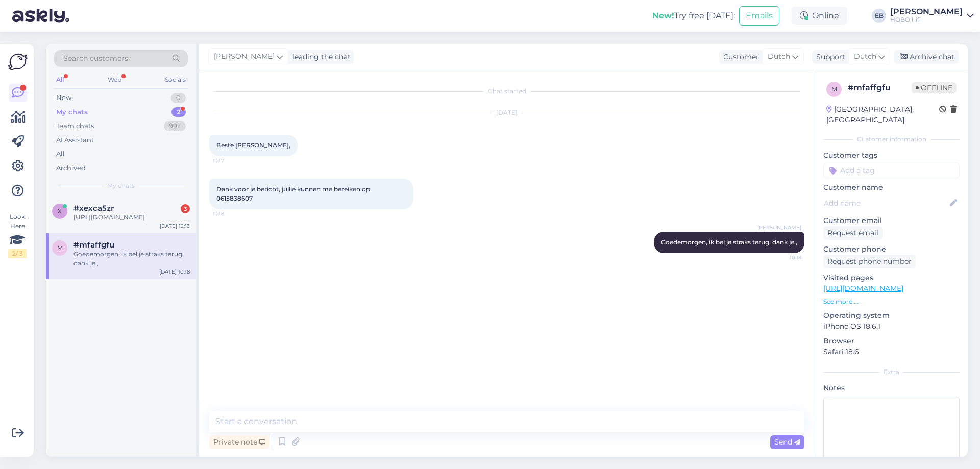
scroll to position [0, 0]
click at [139, 220] on div "[URL][DOMAIN_NAME]" at bounding box center [132, 217] width 116 height 9
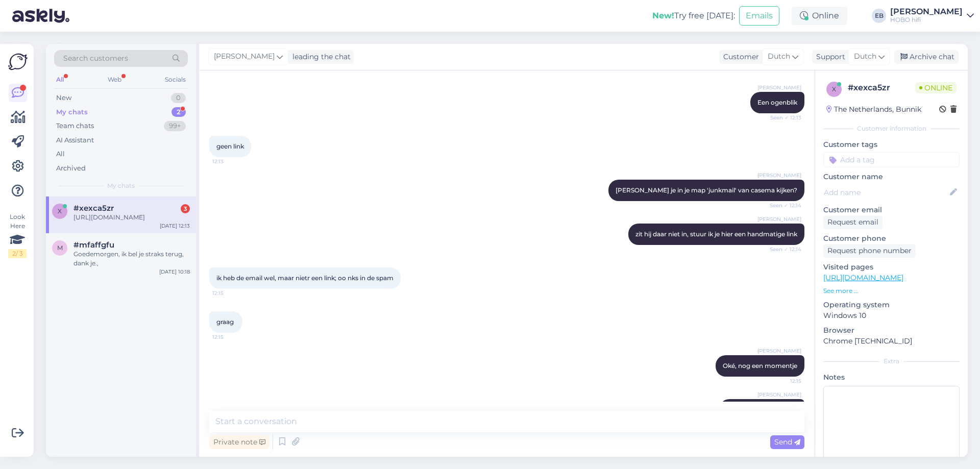
scroll to position [399, 0]
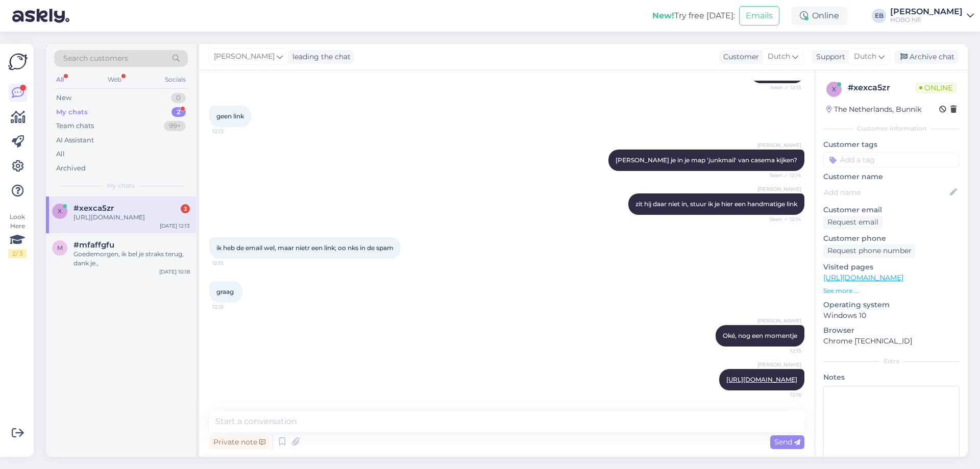
click at [159, 222] on div "[URL][DOMAIN_NAME]" at bounding box center [132, 217] width 116 height 9
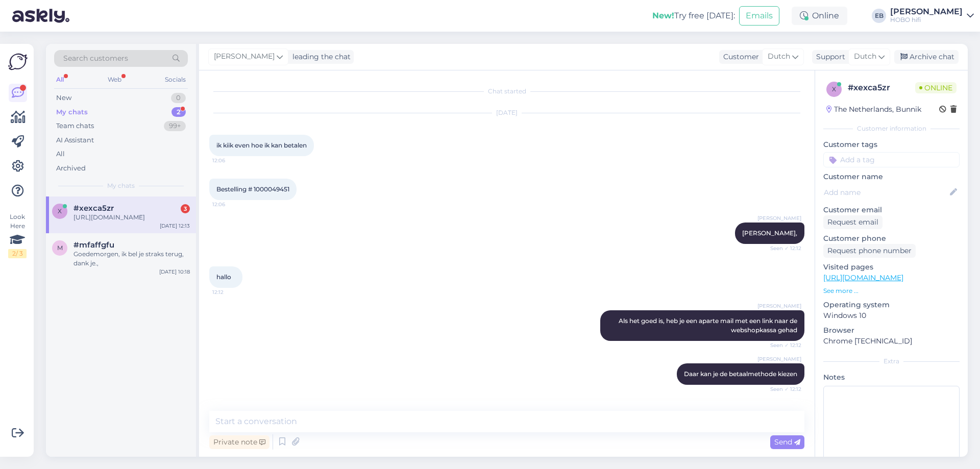
click at [159, 222] on div "[URL][DOMAIN_NAME]" at bounding box center [132, 217] width 116 height 9
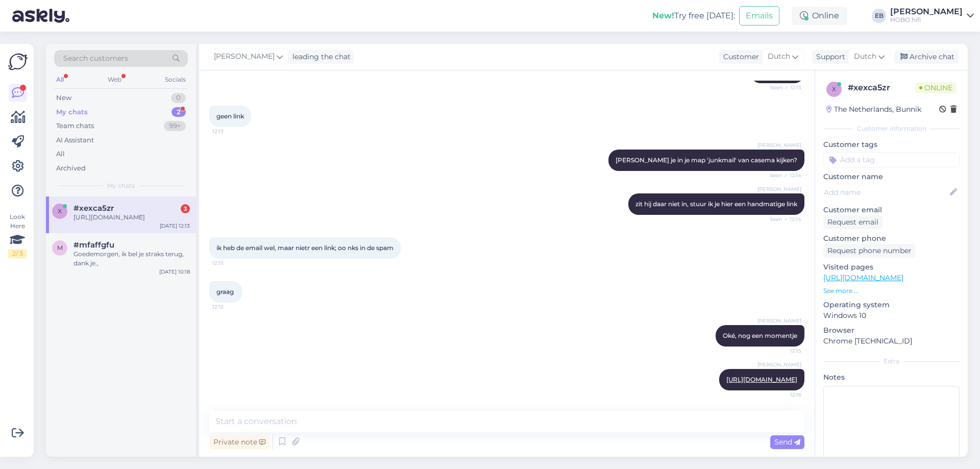
click at [308, 410] on div "Chat started Aug 21 2025 ik kiik even hoe ik kan betalen 12:06 Bestelling # 100…" at bounding box center [507, 263] width 616 height 386
click at [361, 365] on div "Eric de Boer https://checkout.buckaroo.nl/html/?brq_paydirect_trx=5364AF37DA904…" at bounding box center [506, 380] width 595 height 44
click at [400, 314] on div "Eric de Boer Oké, nog een momentje 12:15" at bounding box center [506, 336] width 595 height 44
click at [936, 48] on div "Eric de Boer leading the chat Customer Dutch Support Dutch Archive chat" at bounding box center [583, 57] width 769 height 27
click at [934, 57] on div "Archive chat" at bounding box center [926, 57] width 64 height 14
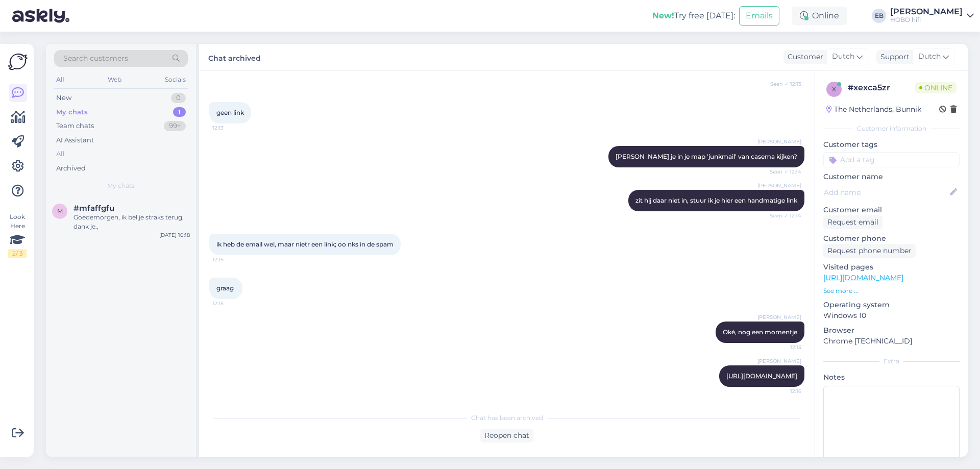
click at [106, 155] on div "All" at bounding box center [121, 154] width 134 height 14
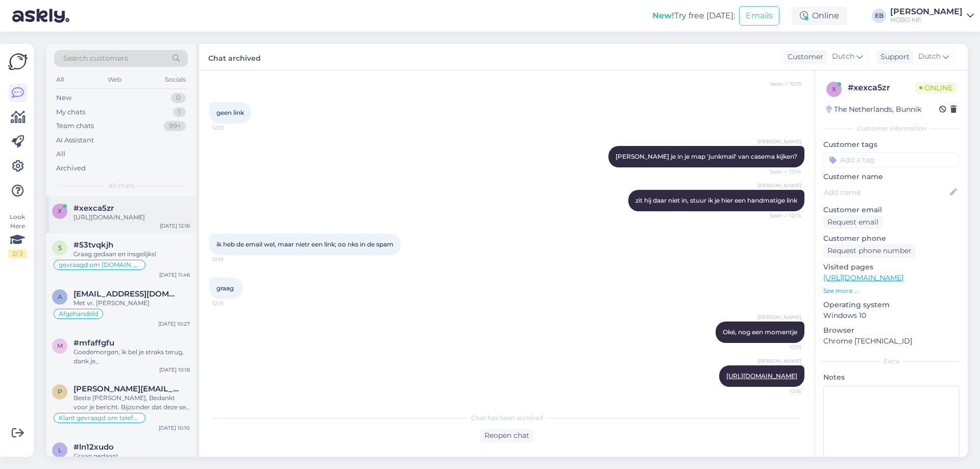
click at [110, 222] on div "[URL][DOMAIN_NAME]" at bounding box center [132, 217] width 116 height 9
click at [500, 437] on div "Reopen chat" at bounding box center [506, 436] width 53 height 14
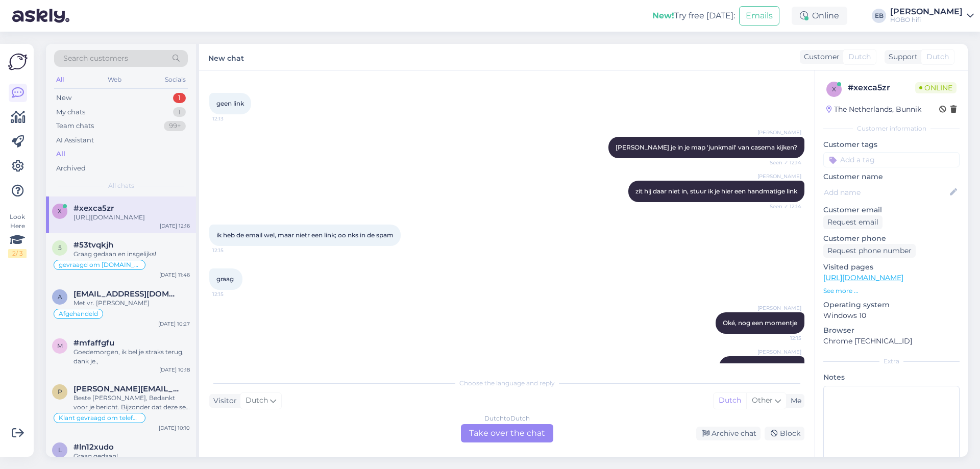
click at [489, 438] on div "Dutch to Dutch Take over the chat" at bounding box center [507, 433] width 92 height 18
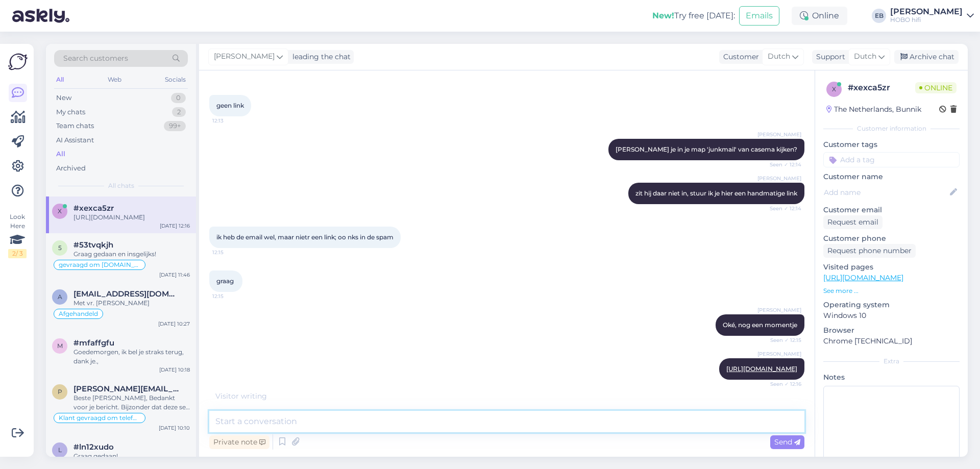
click at [344, 420] on textarea at bounding box center [506, 421] width 595 height 21
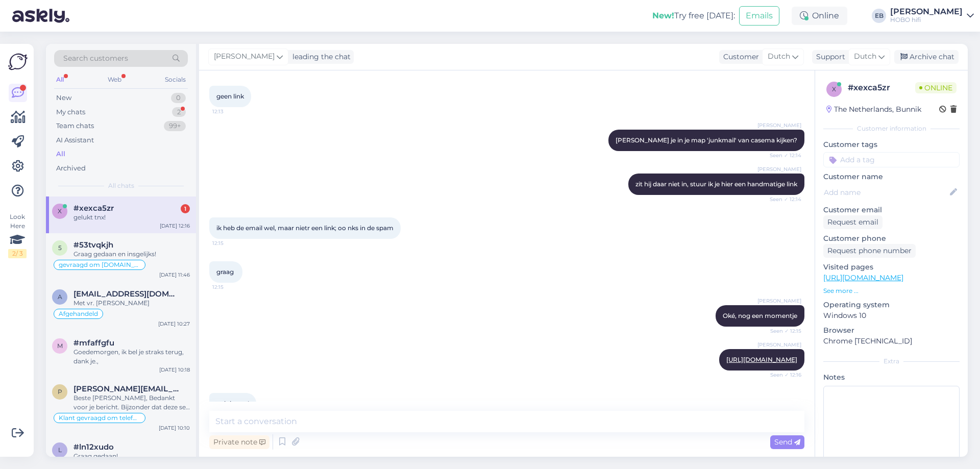
scroll to position [443, 0]
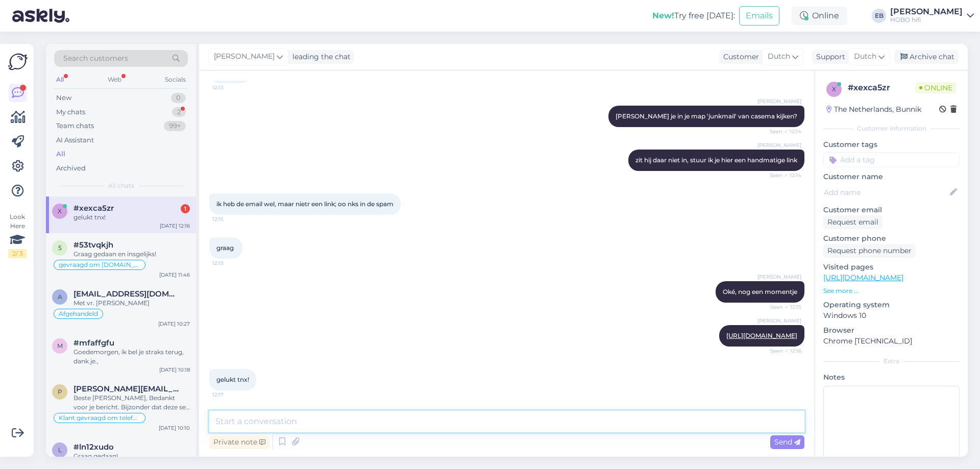
click at [318, 418] on textarea at bounding box center [506, 421] width 595 height 21
type textarea "J"
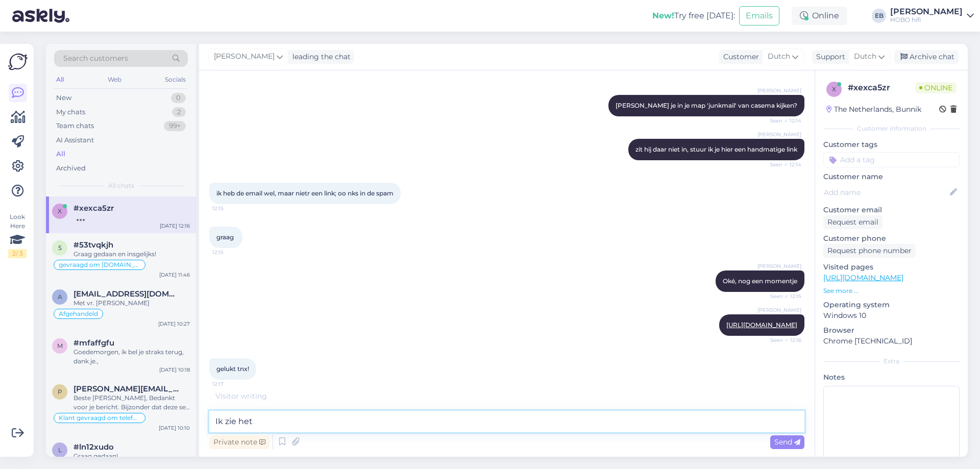
scroll to position [486, 0]
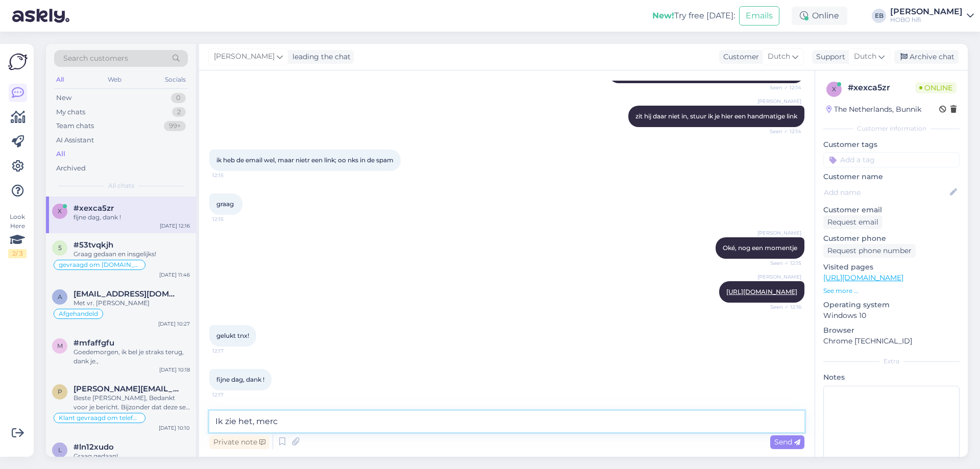
type textarea "Ik zie het, merci"
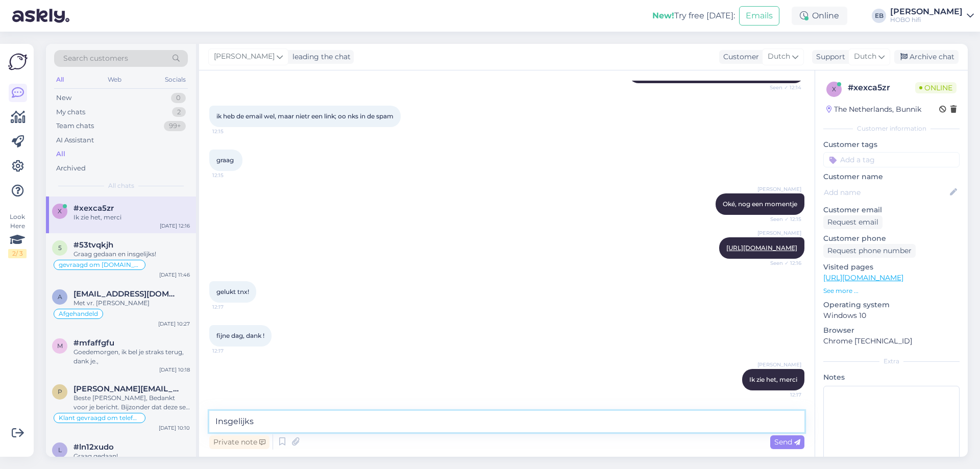
type textarea "Insgelijks!"
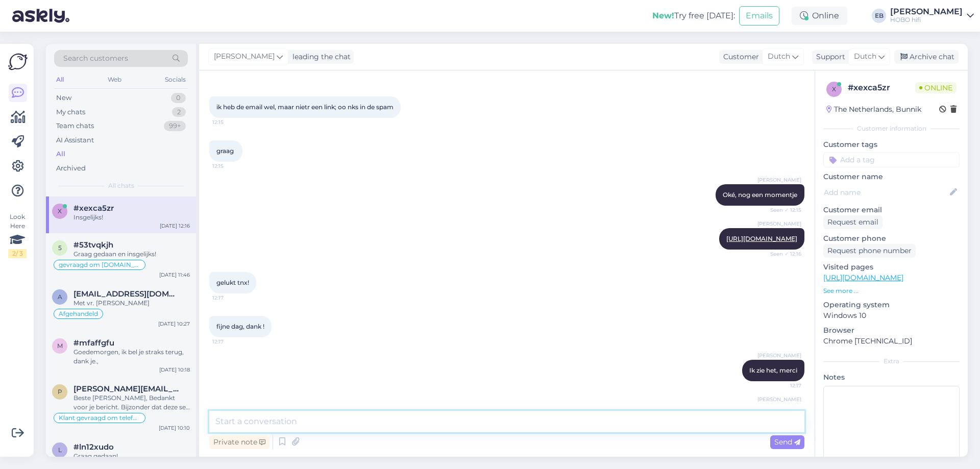
scroll to position [574, 0]
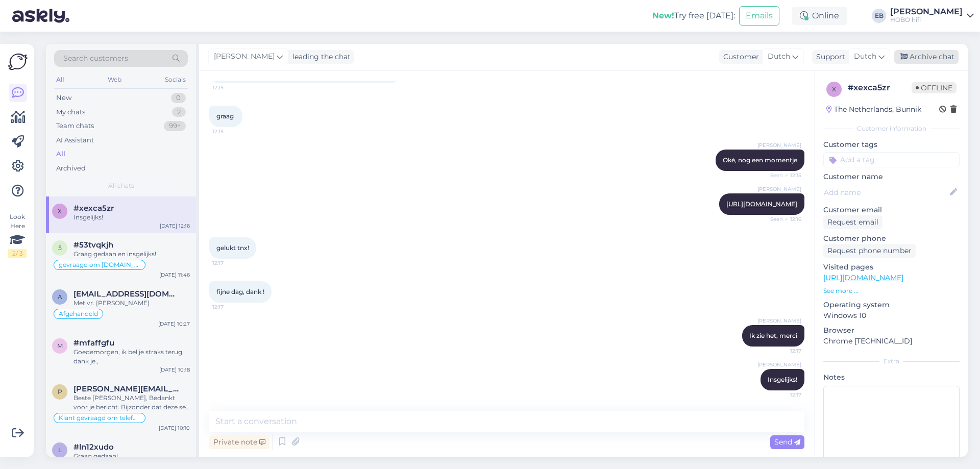
click at [942, 58] on div "Archive chat" at bounding box center [926, 57] width 64 height 14
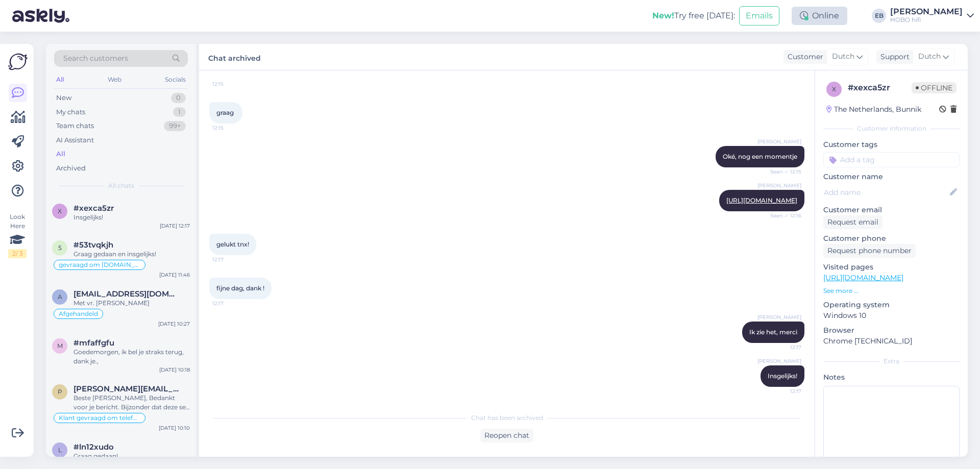
click at [844, 14] on div "Online" at bounding box center [820, 16] width 56 height 18
click at [839, 52] on button "1 hour" at bounding box center [825, 54] width 30 height 11
